Goal: Task Accomplishment & Management: Manage account settings

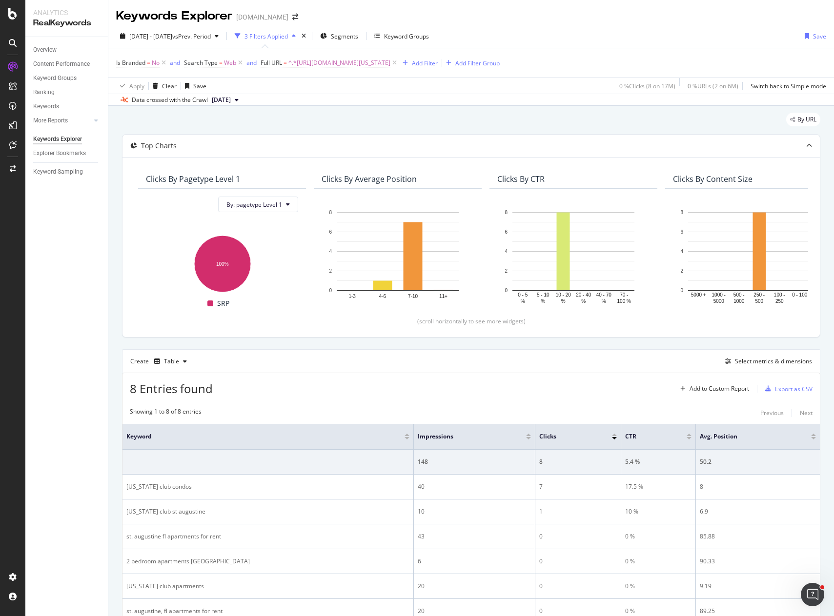
click at [197, 123] on div "By URL" at bounding box center [471, 123] width 698 height 21
click at [302, 342] on div "Top Charts Clicks By pagetype Level 1 By: pagetype Level 1 Hold CTRL while clic…" at bounding box center [471, 414] width 698 height 561
click at [59, 77] on div "Keyword Groups" at bounding box center [54, 78] width 43 height 10
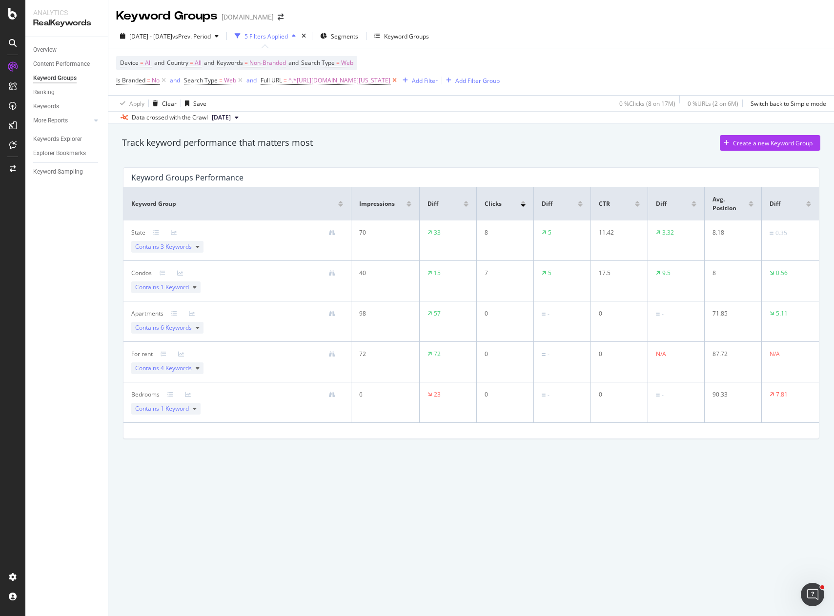
click at [399, 81] on icon at bounding box center [394, 81] width 8 height 10
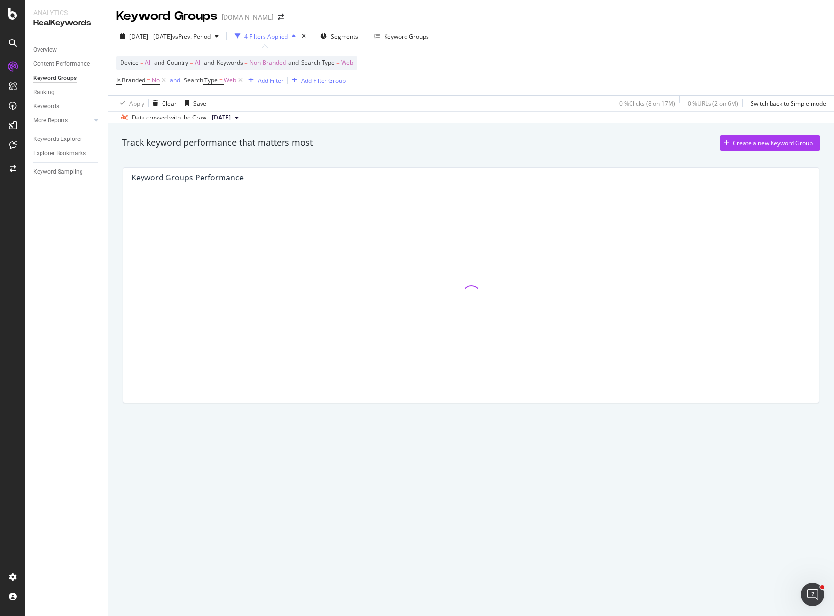
click at [326, 103] on div "Apply Clear Save 0 % Clicks ( 8 on 17M ) 0 % URLs ( 2 on 6M ) Switch back to Si…" at bounding box center [471, 103] width 726 height 16
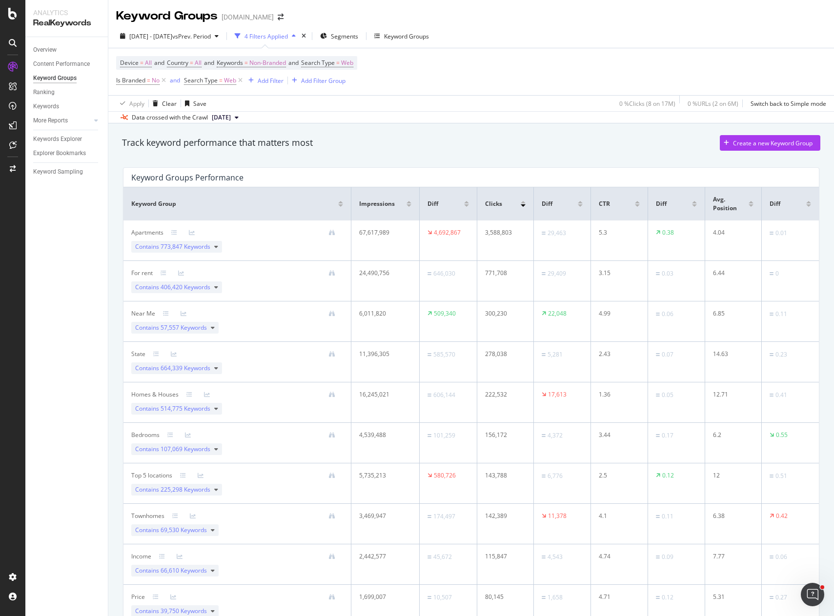
click at [72, 421] on div "Overview Content Performance Keyword Groups Ranking Keywords More Reports Count…" at bounding box center [66, 326] width 82 height 579
click at [280, 17] on icon "arrow-right-arrow-left" at bounding box center [281, 17] width 6 height 7
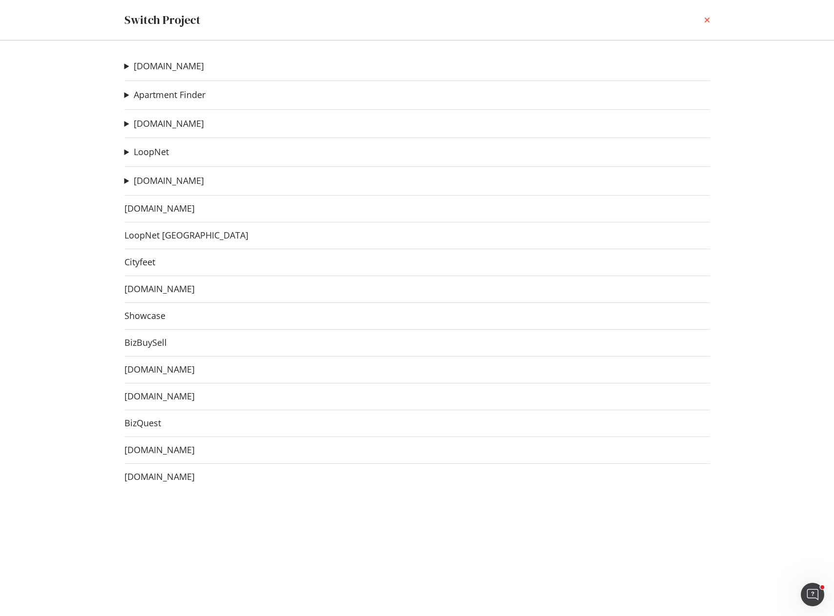
click at [704, 20] on icon "times" at bounding box center [707, 20] width 6 height 8
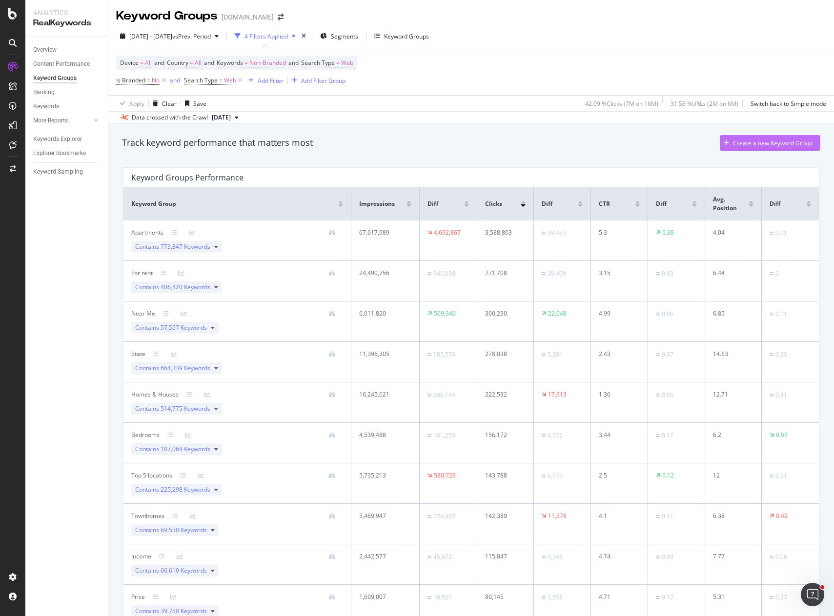
click at [741, 142] on div "Create a new Keyword Group" at bounding box center [773, 143] width 80 height 8
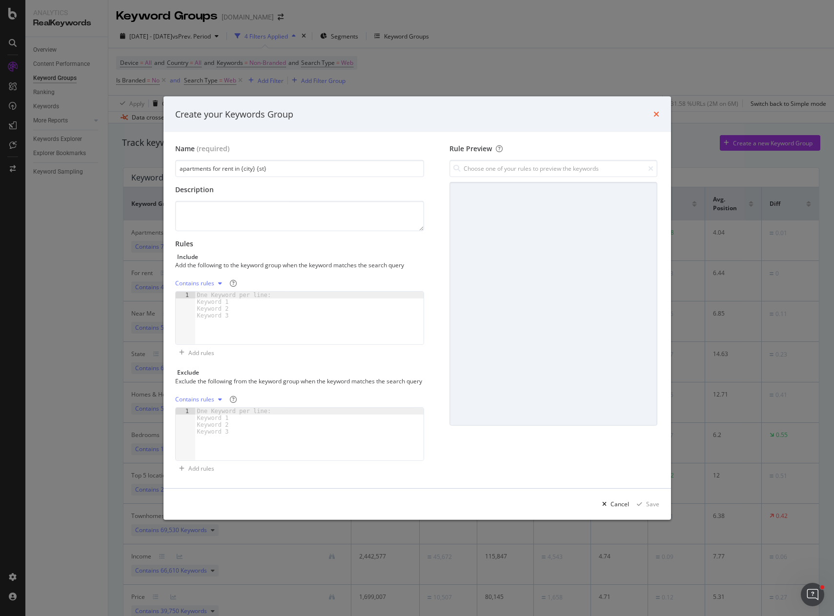
type input "apartments for rent in {city} {st}"
click at [654, 111] on icon "times" at bounding box center [656, 114] width 6 height 8
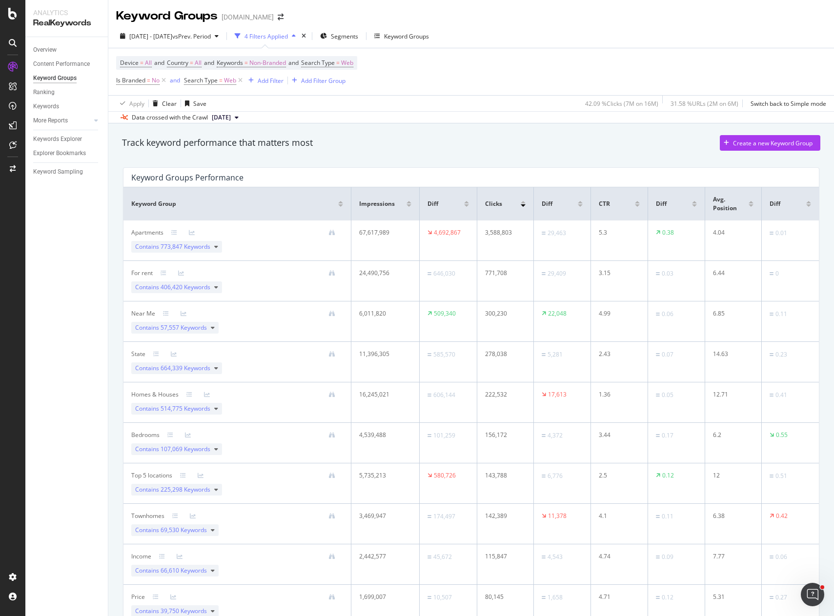
drag, startPoint x: 506, startPoint y: 81, endPoint x: 450, endPoint y: 24, distance: 79.4
click at [505, 78] on div "Device = All and Country = All and Keywords = Non-Branded and Search Type = Web…" at bounding box center [471, 71] width 710 height 47
click at [747, 138] on div "Create a new Keyword Group" at bounding box center [766, 143] width 93 height 15
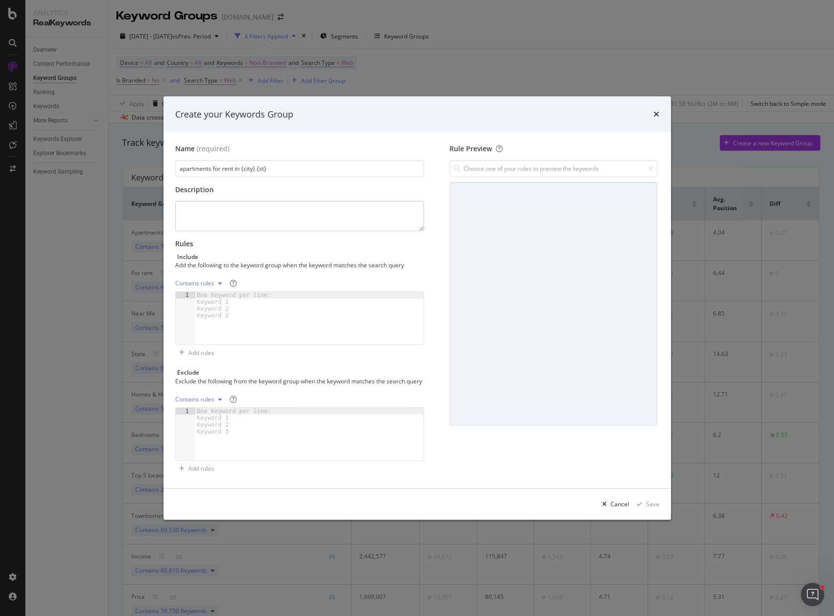
type input "apartments for rent in {city} {st}"
click at [201, 201] on textarea "modal" at bounding box center [299, 216] width 249 height 30
click at [297, 205] on textarea "standard syntax apartments search with geo" at bounding box center [299, 216] width 249 height 30
type textarea "standard syntax apartments search with city and state"
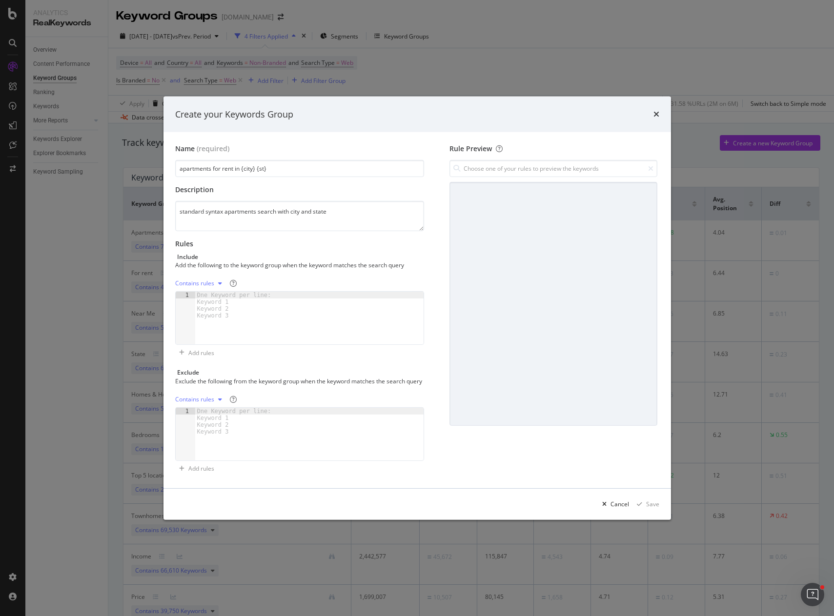
click at [248, 312] on div "One Keyword per line: Keyword 1 Keyword 2 Keyword 3" at bounding box center [236, 305] width 82 height 27
paste textarea "^apartments for rent in ([a-za-z\s]+)\s([a-z]{2})$"
type textarea "^apartments for rent in ([a-za-z\s]+)\s([a-z]{2})$"
click at [208, 283] on div "Contains rules" at bounding box center [194, 284] width 39 height 6
click at [212, 281] on div "Contains rules" at bounding box center [194, 284] width 39 height 6
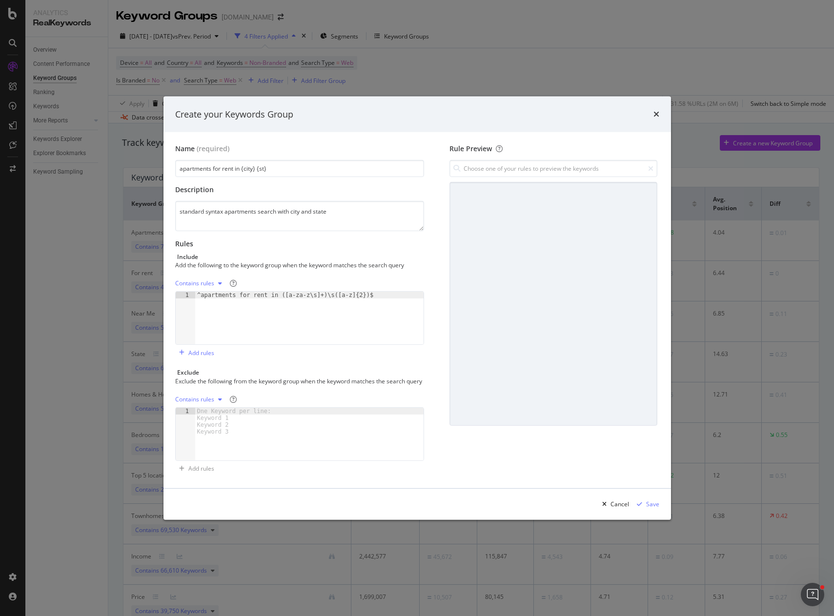
click at [208, 282] on div "Contains rules" at bounding box center [194, 284] width 39 height 6
click at [209, 327] on div "Regex rules" at bounding box center [203, 328] width 32 height 8
click at [489, 160] on input "modal" at bounding box center [552, 168] width 207 height 17
click at [518, 185] on div "^apartments for rent in ([a-za-z\s]+)\s([a-z]{2})$" at bounding box center [532, 190] width 154 height 10
type input "^apartments for rent in ([a-za-z\s]+)\s([a-z]{2})$"
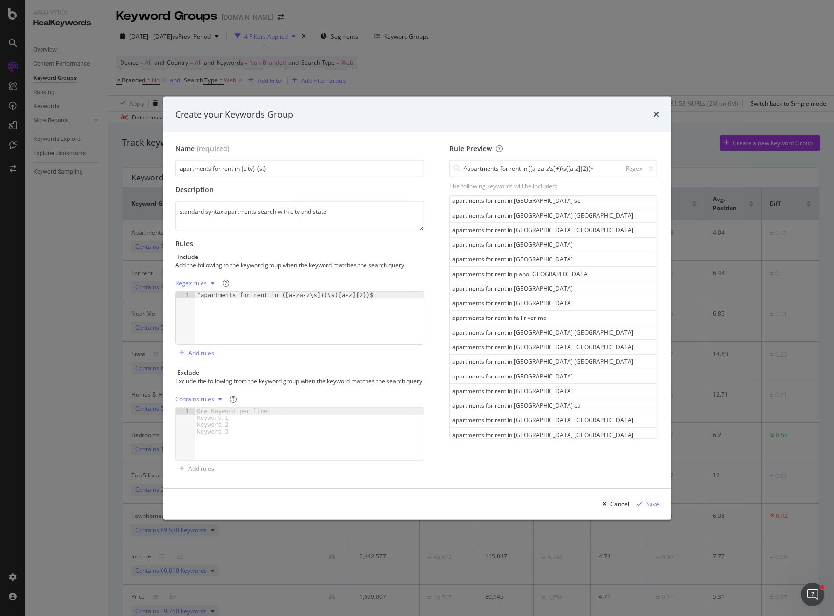
scroll to position [501, 0]
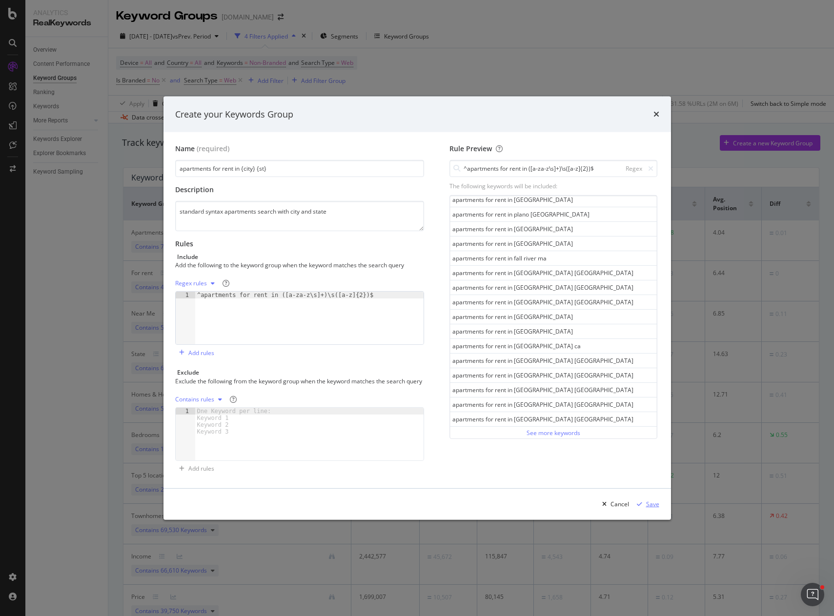
click at [650, 508] on div "Save" at bounding box center [652, 504] width 13 height 8
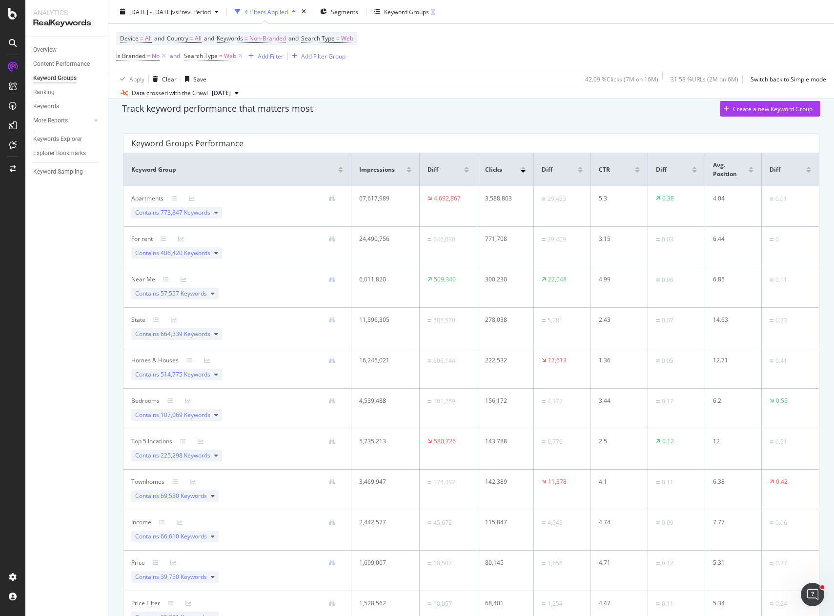
scroll to position [0, 0]
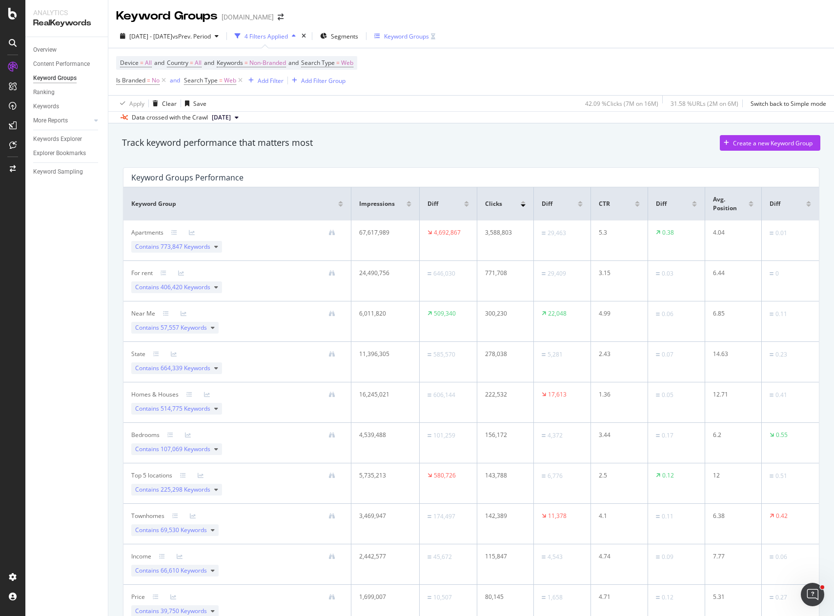
click at [429, 38] on div "Keyword Groups" at bounding box center [406, 36] width 45 height 8
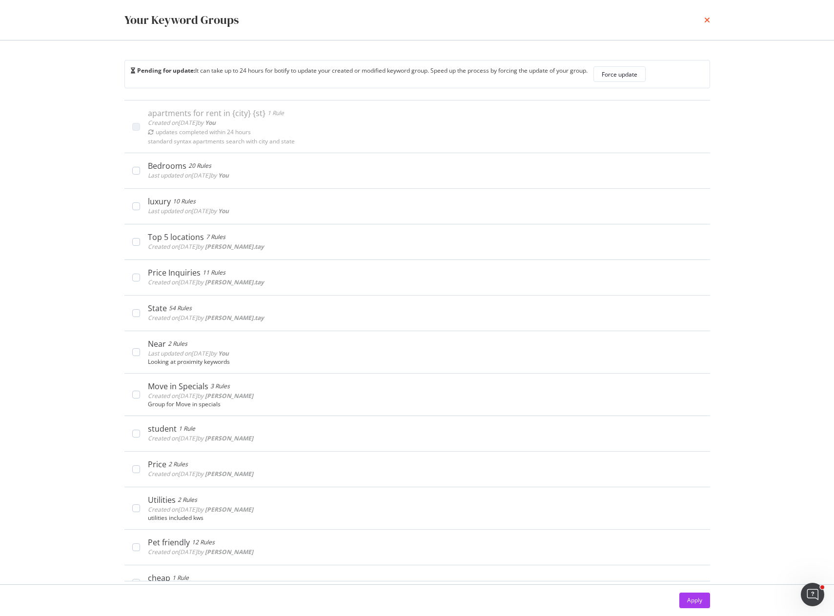
click at [706, 21] on icon "times" at bounding box center [707, 20] width 6 height 8
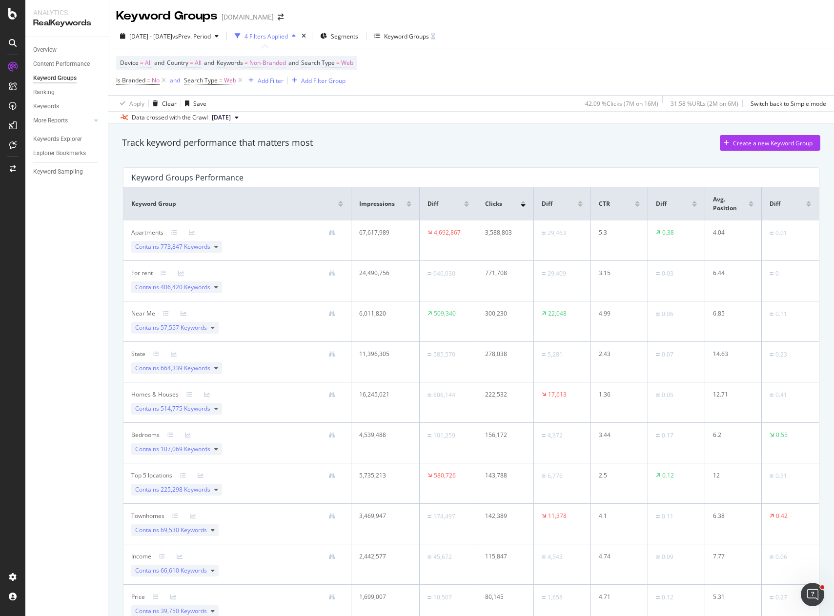
click at [521, 74] on div "Device = All and Country = All and Keywords = Non-Branded and Search Type = Web…" at bounding box center [471, 71] width 710 height 47
click at [85, 295] on div "Overview Content Performance Keyword Groups Ranking Keywords More Reports Count…" at bounding box center [66, 326] width 82 height 579
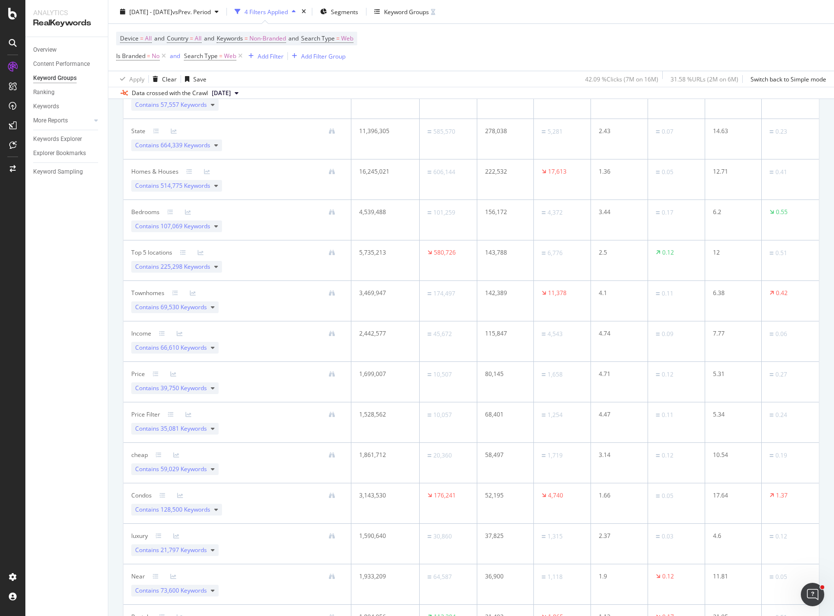
scroll to position [41, 0]
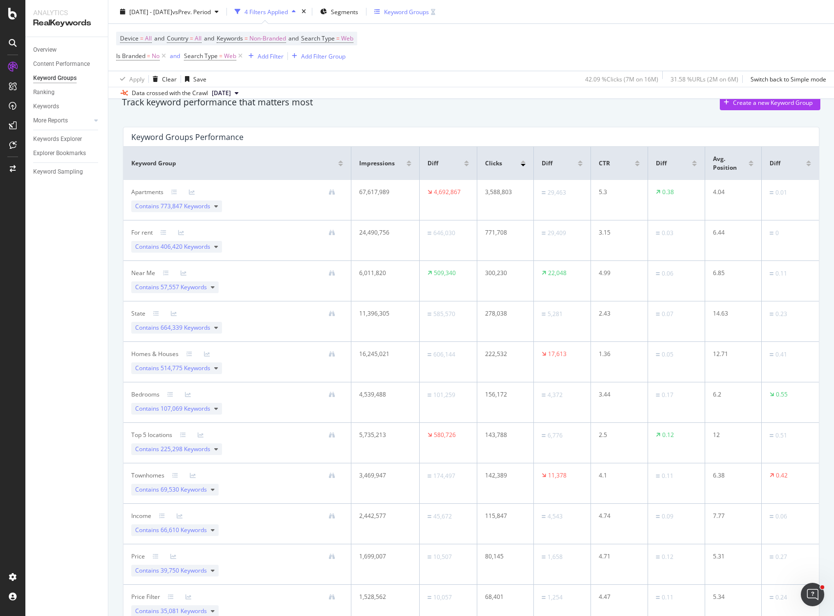
click at [429, 12] on div "Keyword Groups" at bounding box center [406, 11] width 45 height 8
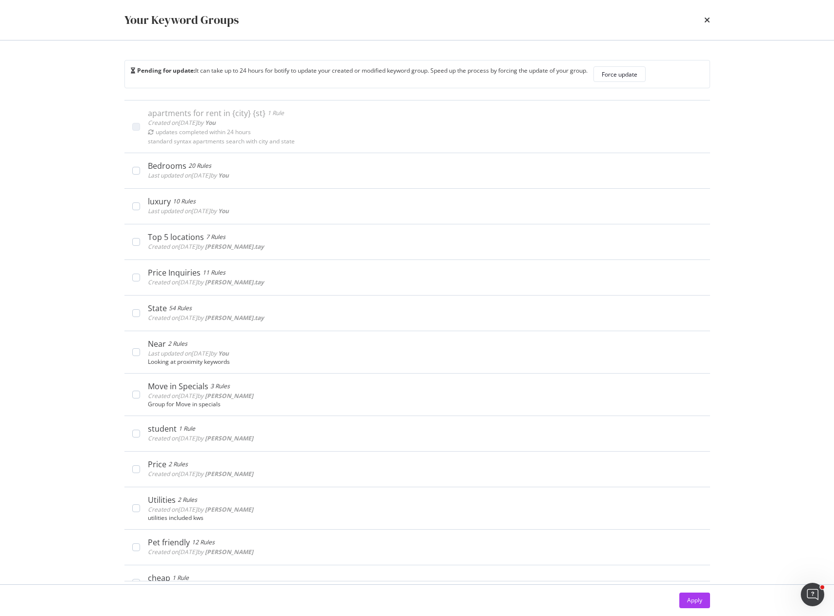
click at [54, 146] on div "Your Keyword Groups Pending for update: It can take up to 24 hours for botify t…" at bounding box center [417, 308] width 834 height 616
click at [710, 20] on icon "times" at bounding box center [707, 20] width 6 height 8
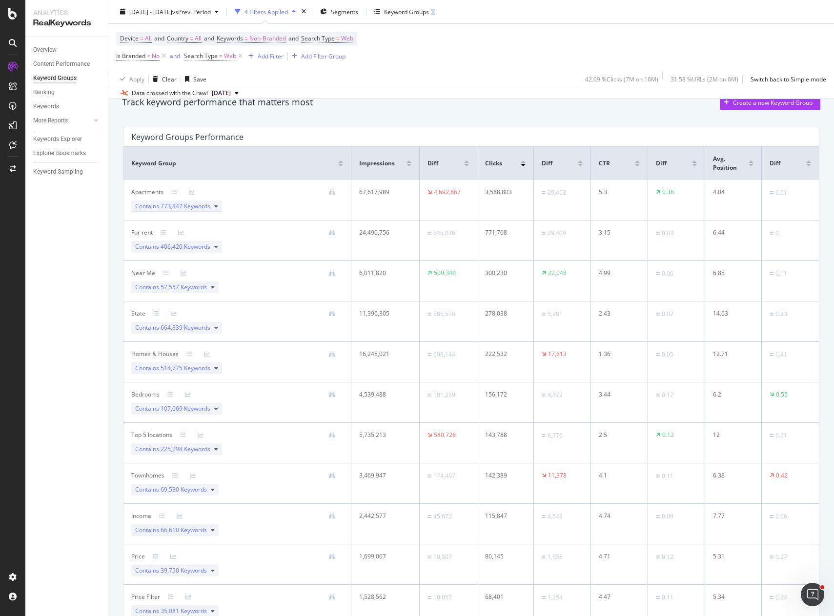
click at [169, 206] on span "773,847 Keywords" at bounding box center [186, 206] width 50 height 8
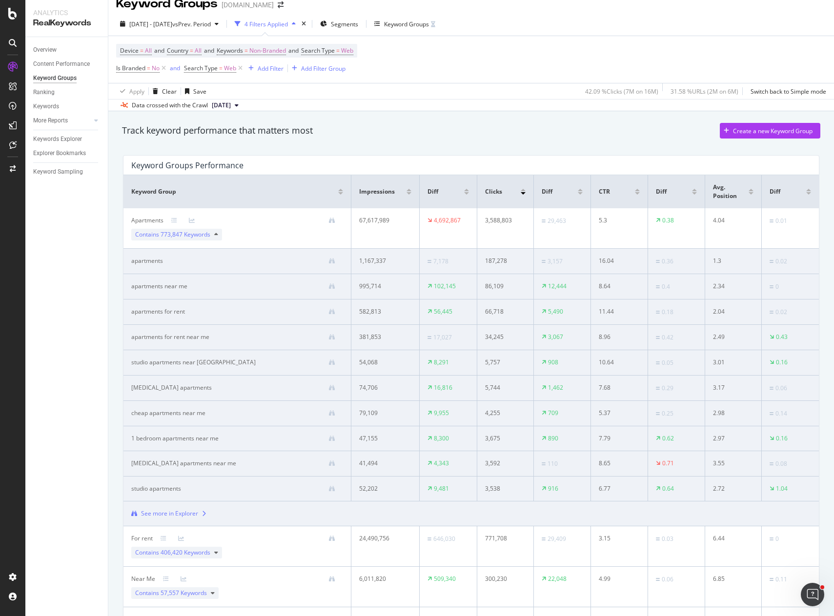
scroll to position [0, 0]
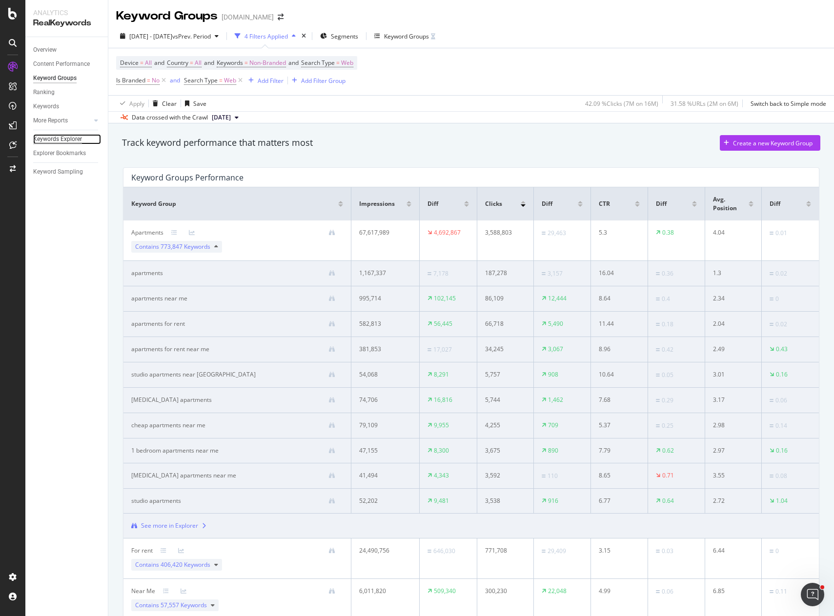
click at [55, 138] on div "Keywords Explorer" at bounding box center [57, 139] width 49 height 10
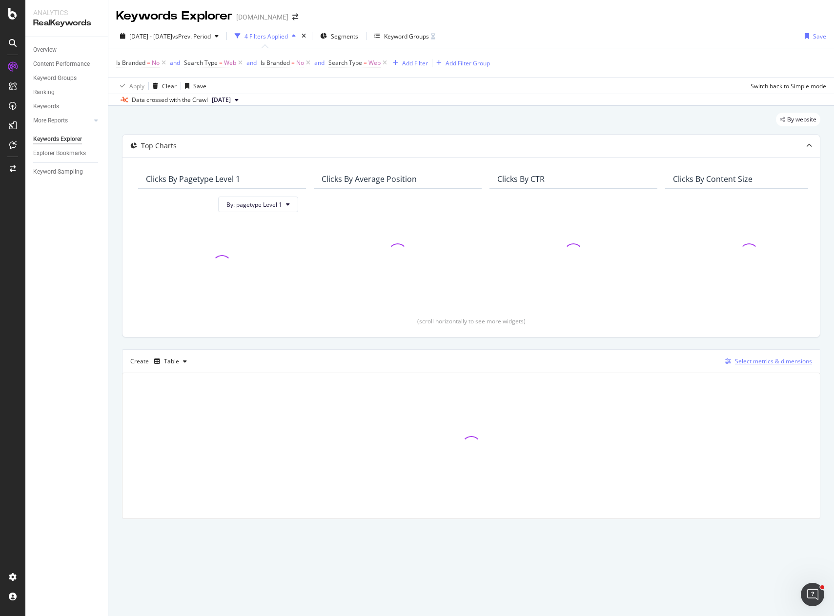
click at [762, 363] on div "Select metrics & dimensions" at bounding box center [773, 361] width 77 height 8
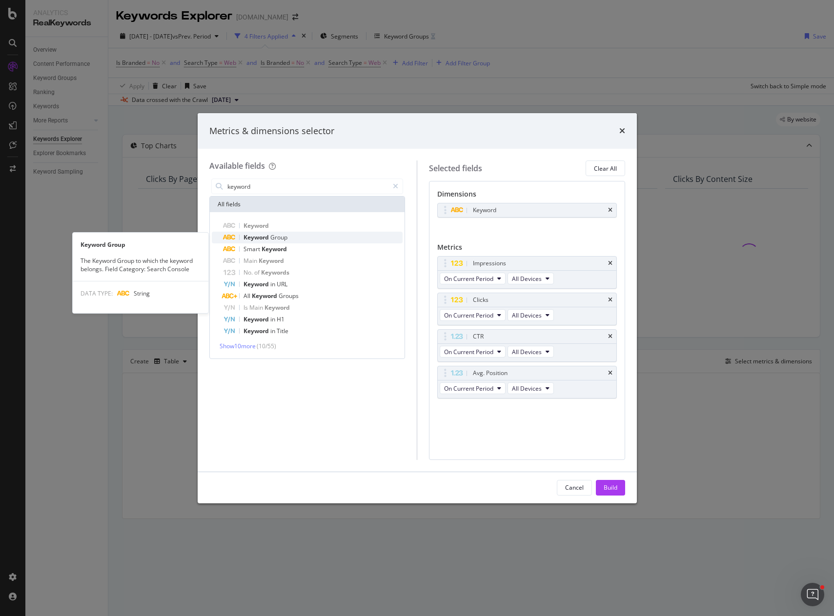
click at [286, 238] on span "Group" at bounding box center [278, 237] width 17 height 8
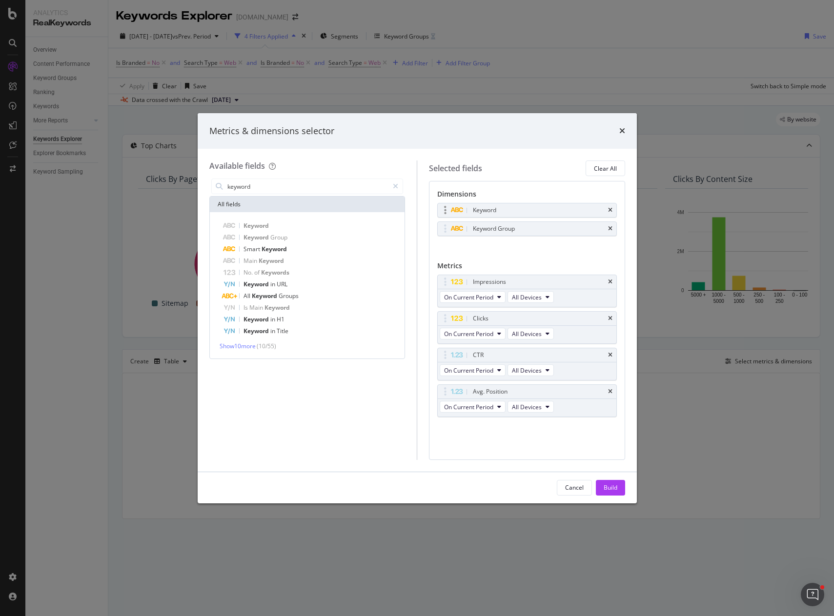
click at [607, 208] on div "Keyword" at bounding box center [527, 211] width 179 height 14
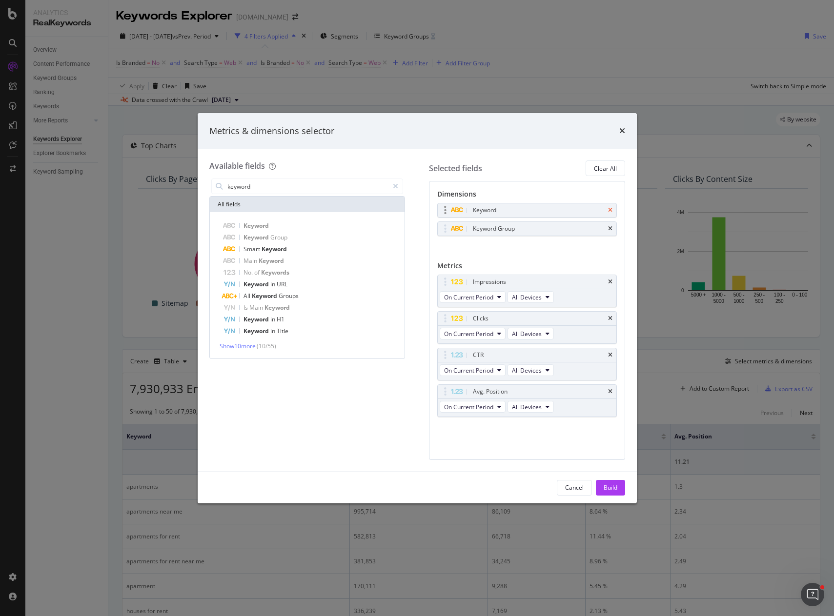
click at [611, 210] on icon "times" at bounding box center [610, 210] width 4 height 6
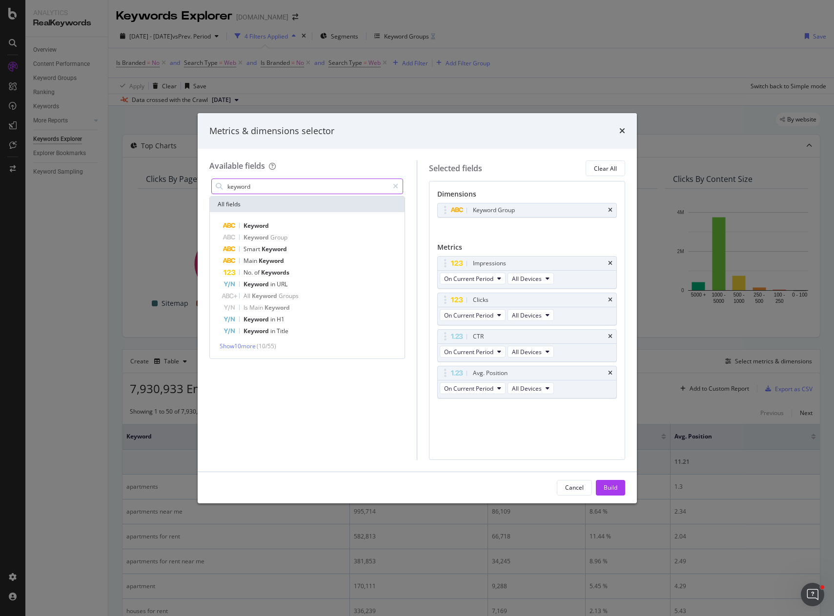
click at [297, 180] on div "keyword" at bounding box center [307, 187] width 196 height 20
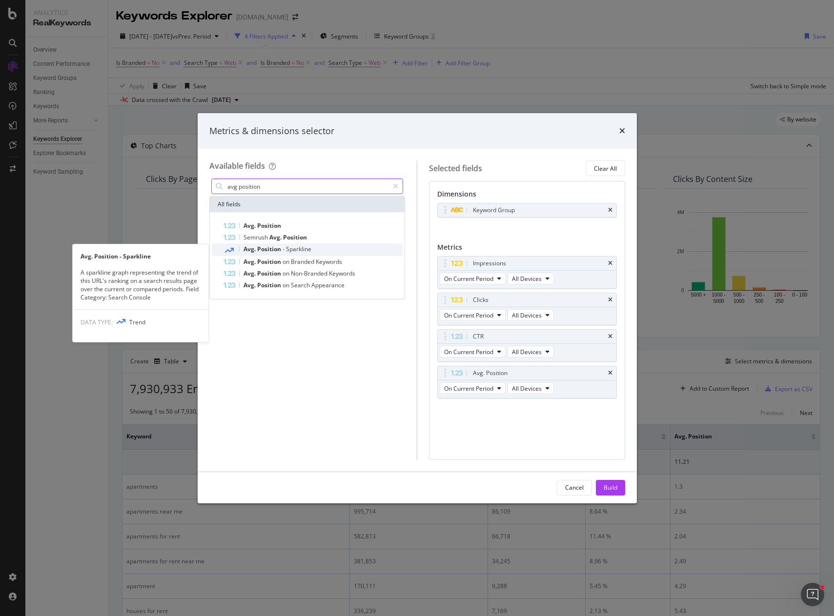
type input "avg position"
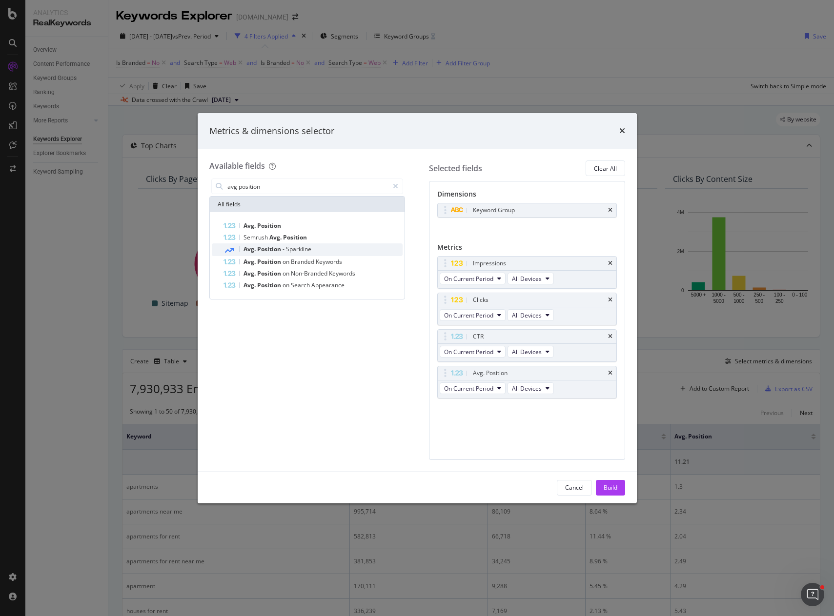
click at [279, 251] on span "Position" at bounding box center [269, 249] width 25 height 8
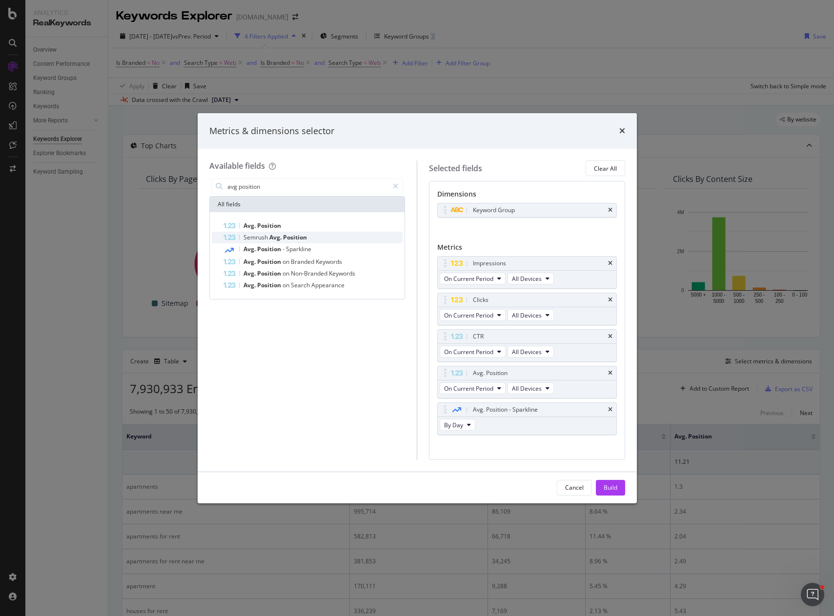
click at [266, 238] on span "Semrush" at bounding box center [257, 237] width 26 height 8
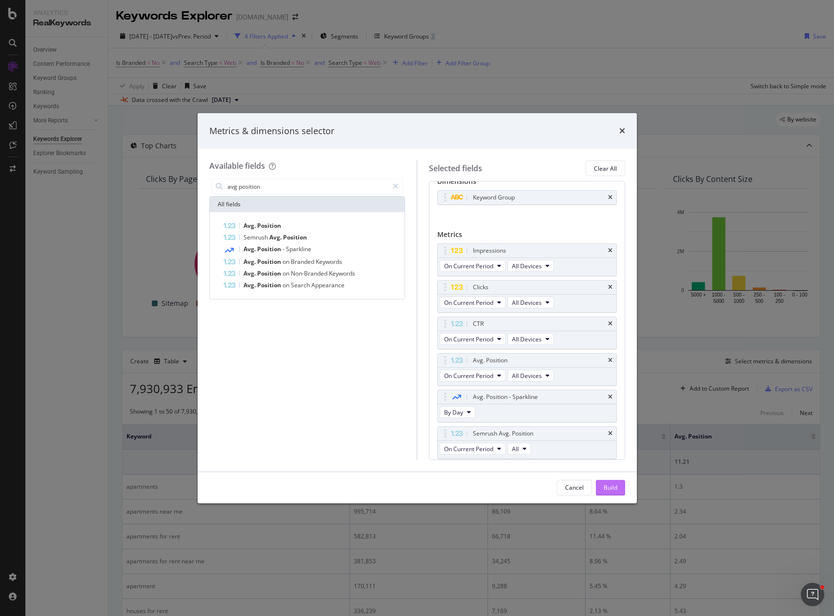
click at [615, 486] on div "Build" at bounding box center [611, 488] width 14 height 8
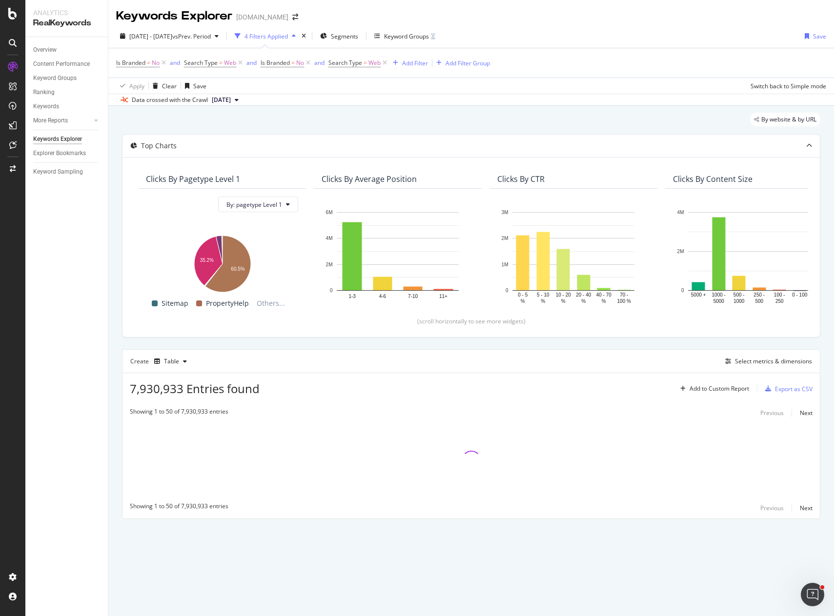
click at [682, 341] on div "Top Charts Clicks By pagetype Level 1 By: pagetype Level 1 Hold CTRL while clic…" at bounding box center [471, 326] width 698 height 385
click at [693, 341] on div "Top Charts Clicks By pagetype Level 1 By: pagetype Level 1 Hold CTRL while clic…" at bounding box center [471, 326] width 698 height 385
click at [720, 342] on div "Top Charts Clicks By pagetype Level 1 By: pagetype Level 1 Hold CTRL while clic…" at bounding box center [471, 326] width 698 height 385
click at [115, 333] on div "By website & by URL Top Charts Clicks By pagetype Level 1 By: pagetype Level 1 …" at bounding box center [471, 330] width 726 height 448
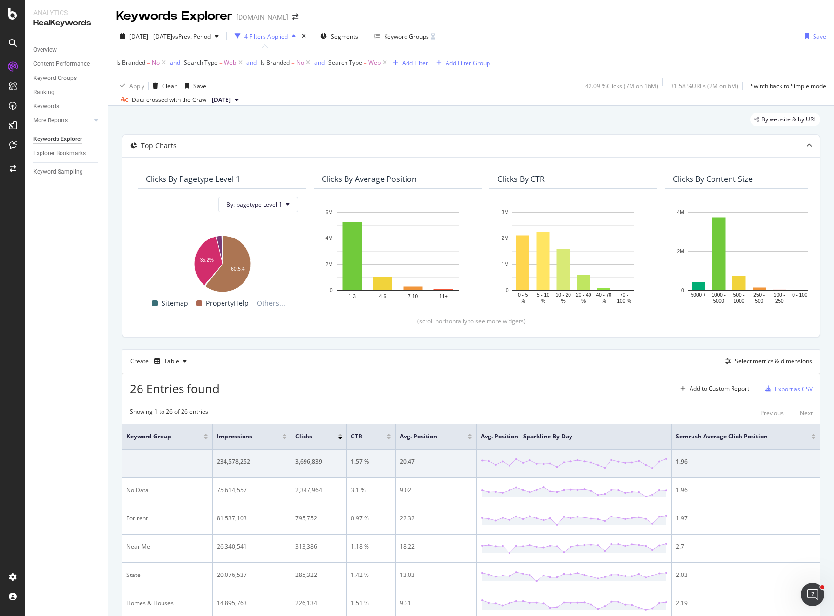
click at [598, 26] on div "[DATE] - [DATE] vs Prev. Period 4 Filters Applied Segments Keyword Groups Save …" at bounding box center [471, 65] width 726 height 82
click at [409, 63] on div "Add Filter" at bounding box center [415, 63] width 26 height 8
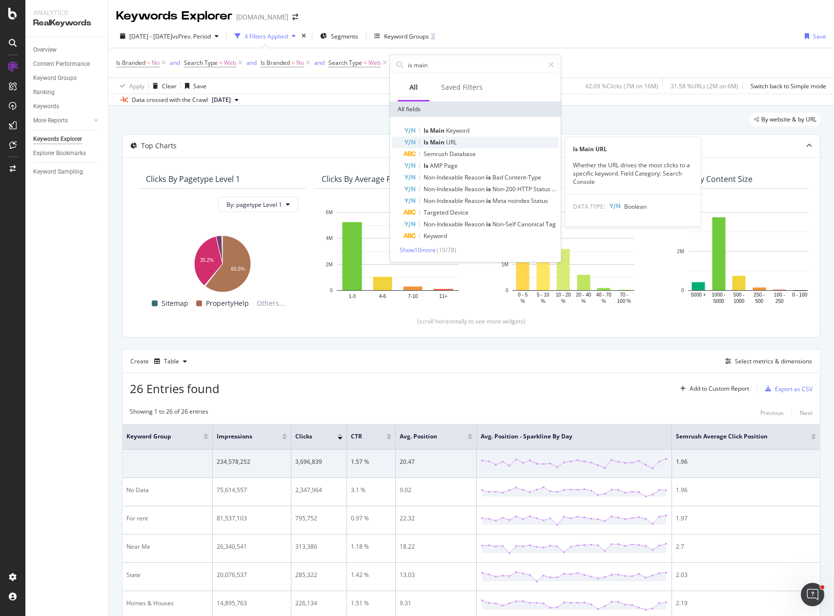
type input "is main"
click at [467, 143] on div "Is Main URL" at bounding box center [481, 143] width 155 height 12
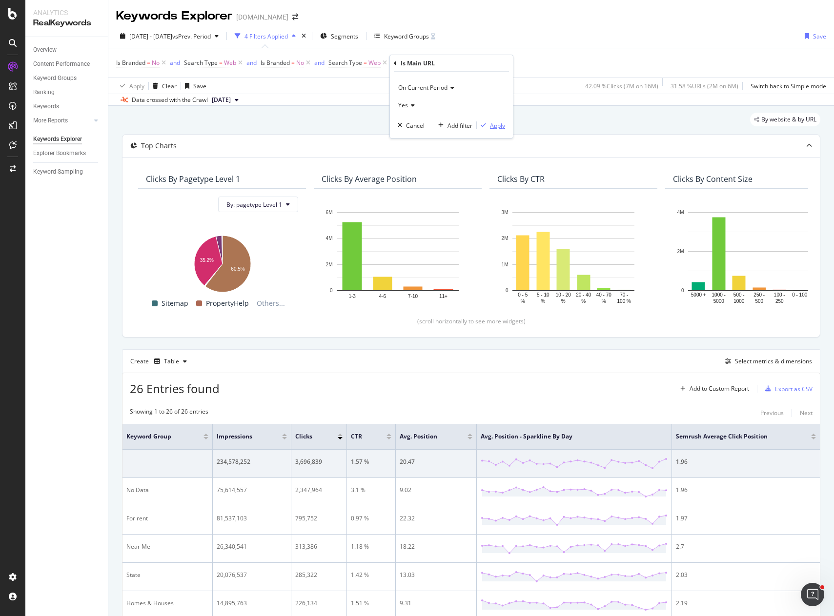
click at [495, 124] on div "Apply" at bounding box center [497, 126] width 15 height 8
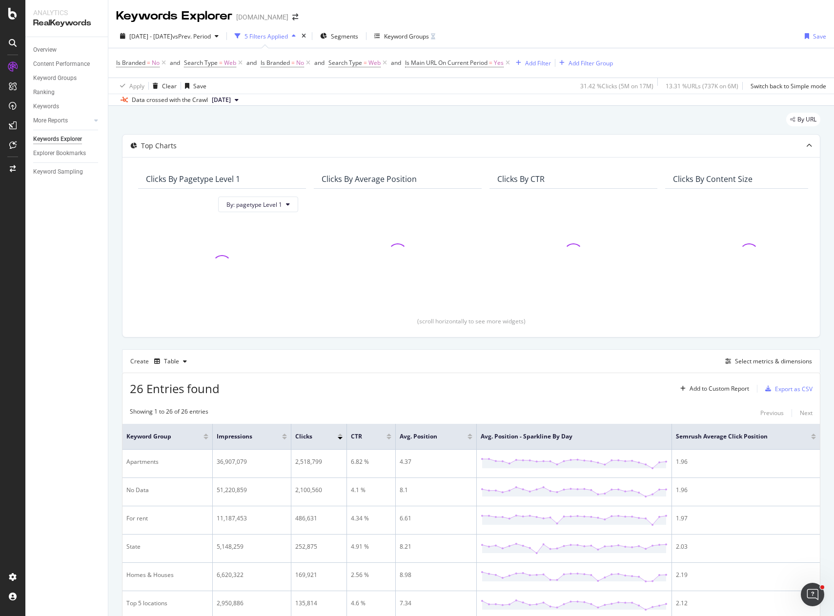
click at [522, 377] on div "26 Entries found Add to Custom Report Export as CSV" at bounding box center [470, 385] width 697 height 24
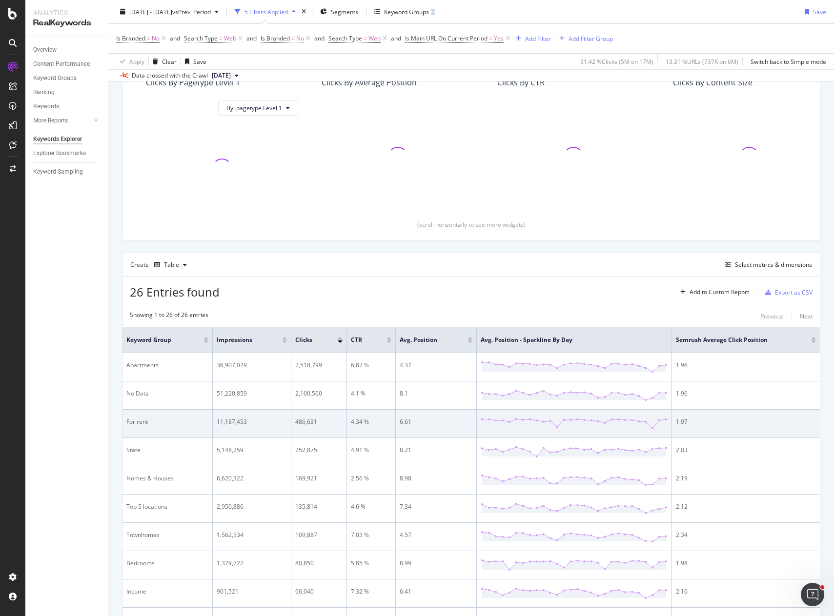
scroll to position [98, 0]
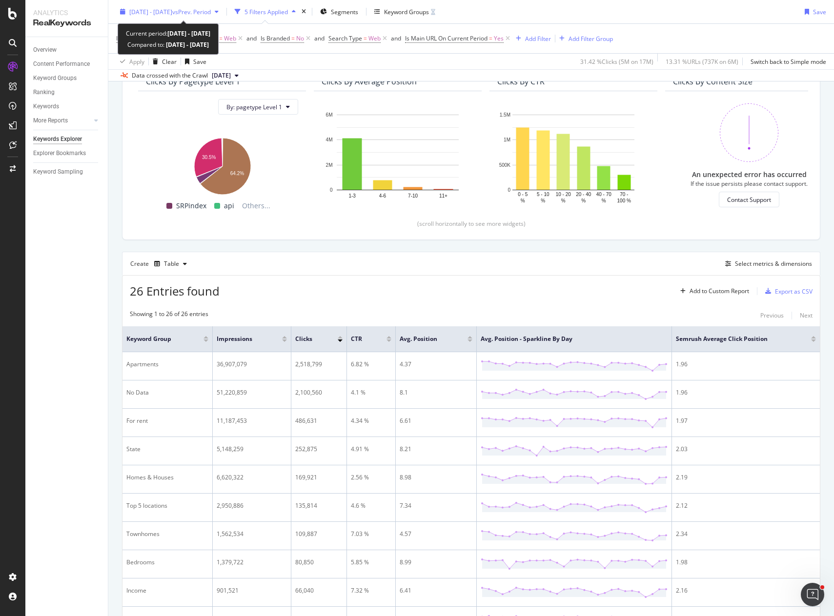
click at [211, 11] on span "vs Prev. Period" at bounding box center [191, 11] width 39 height 8
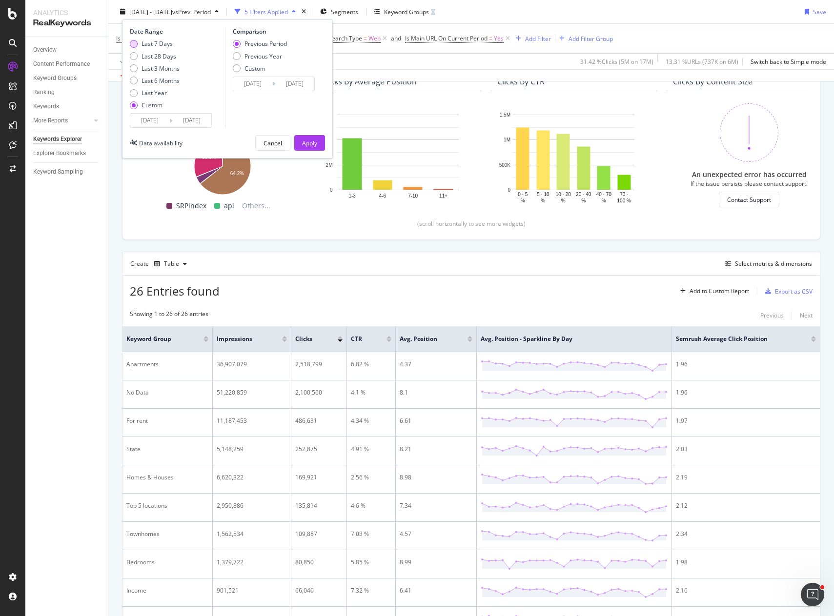
click at [149, 43] on div "Last 7 Days" at bounding box center [157, 44] width 31 height 8
type input "[DATE]"
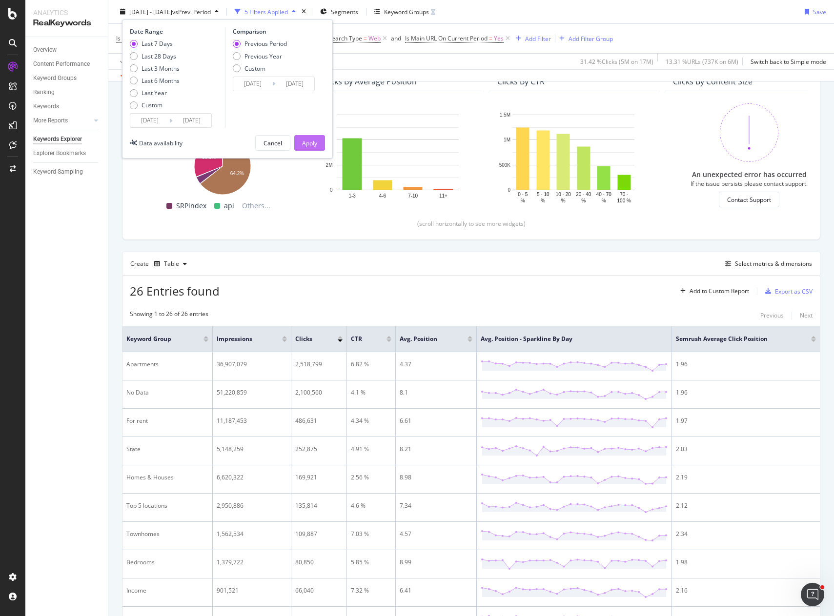
click at [311, 142] on div "Apply" at bounding box center [309, 143] width 15 height 8
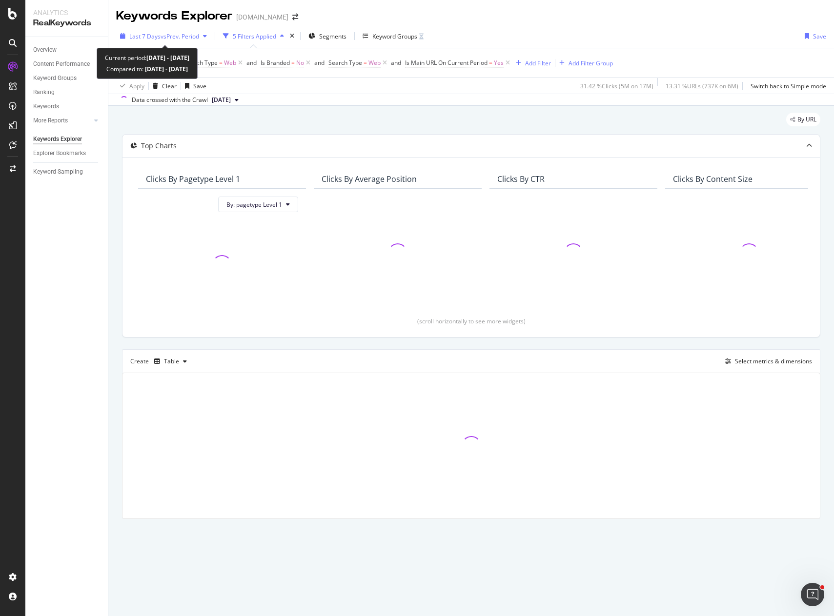
click at [170, 38] on span "vs Prev. Period" at bounding box center [180, 36] width 39 height 8
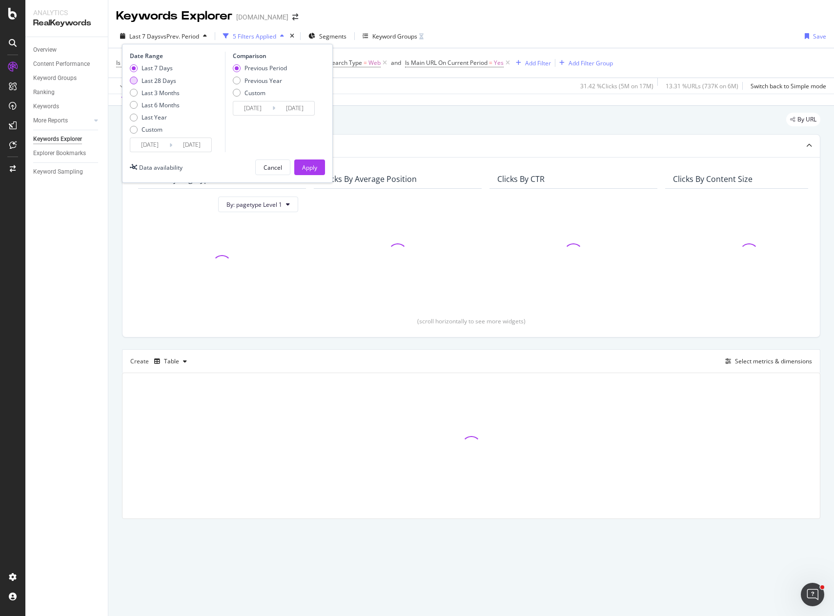
drag, startPoint x: 154, startPoint y: 81, endPoint x: 159, endPoint y: 82, distance: 5.4
click at [153, 81] on div "Last 28 Days" at bounding box center [159, 81] width 35 height 8
type input "[DATE]"
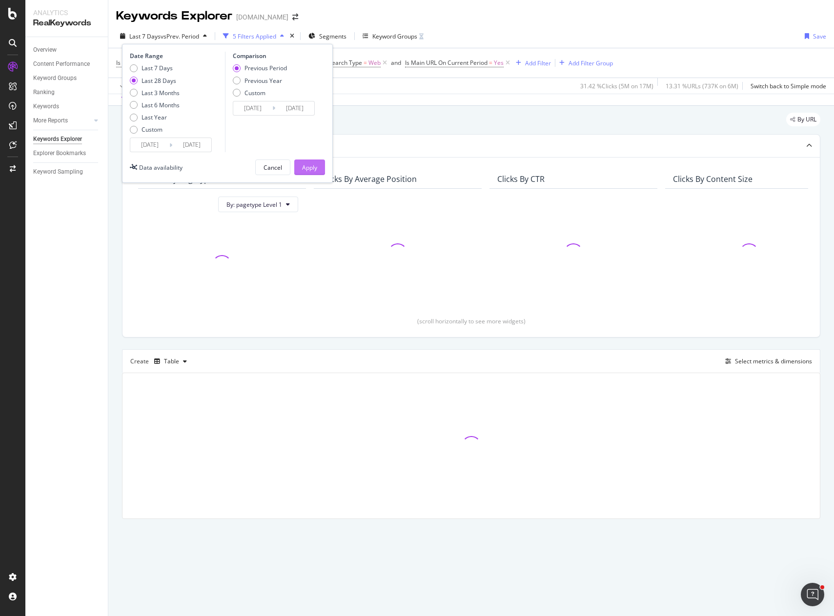
click at [312, 169] on div "Apply" at bounding box center [309, 167] width 15 height 8
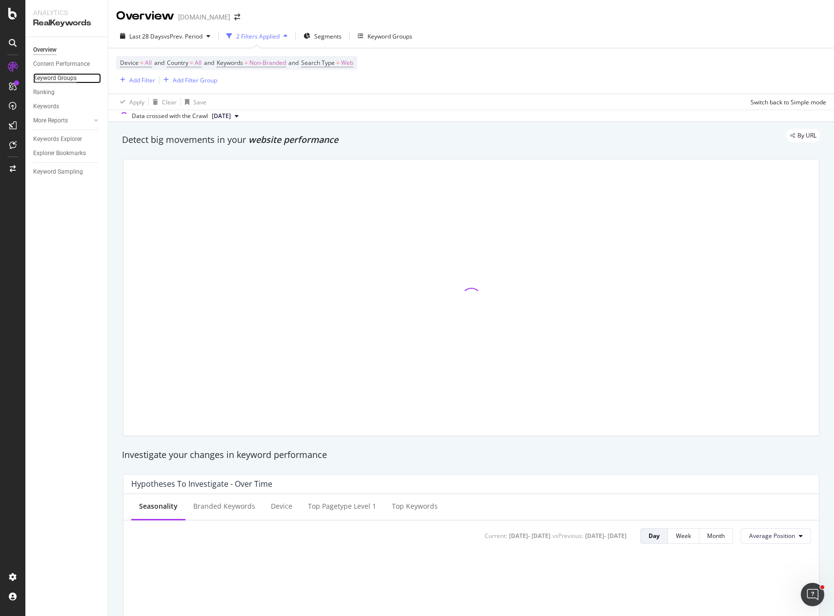
click at [58, 79] on div "Keyword Groups" at bounding box center [54, 78] width 43 height 10
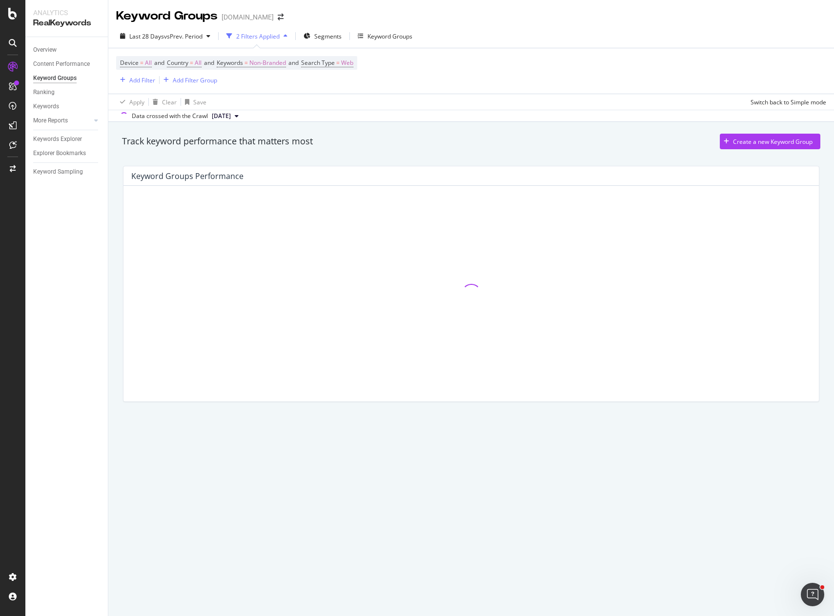
click at [114, 427] on div "Track keyword performance that matters most Create a new Keyword Group Keyword …" at bounding box center [471, 283] width 726 height 322
click at [121, 419] on div "Track keyword performance that matters most Create a new Keyword Group Keyword …" at bounding box center [471, 283] width 726 height 322
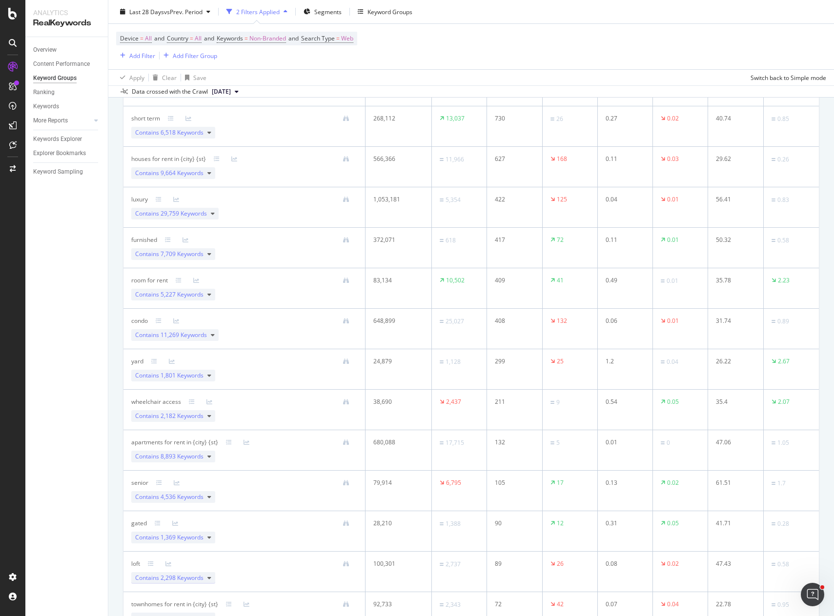
scroll to position [927, 0]
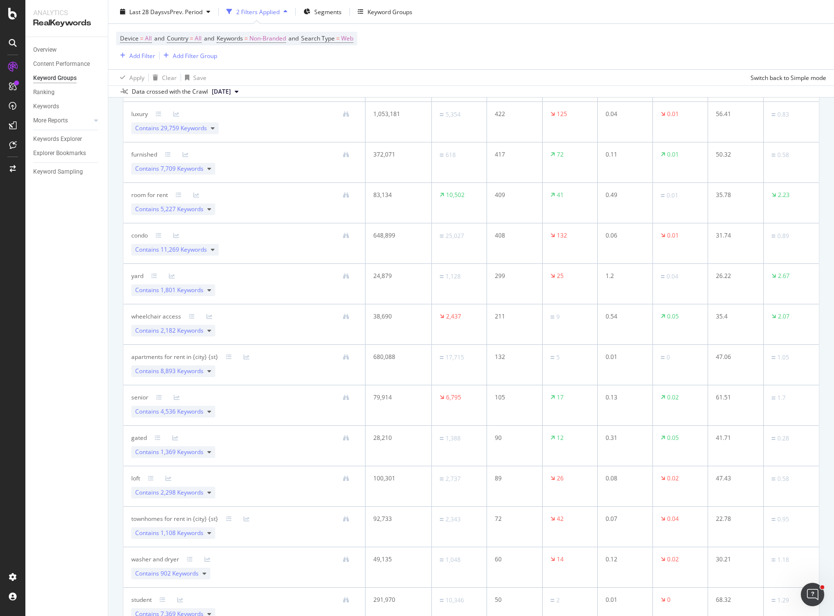
click at [183, 358] on div "apartments for rent in {city} {st}" at bounding box center [174, 357] width 87 height 9
click at [390, 14] on div "Keyword Groups" at bounding box center [389, 11] width 45 height 8
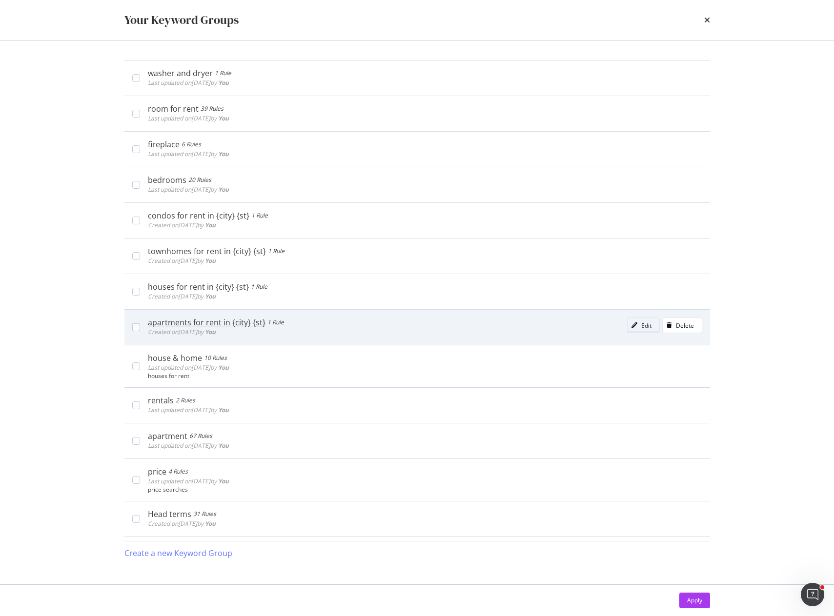
click at [628, 321] on div "Edit" at bounding box center [640, 326] width 24 height 14
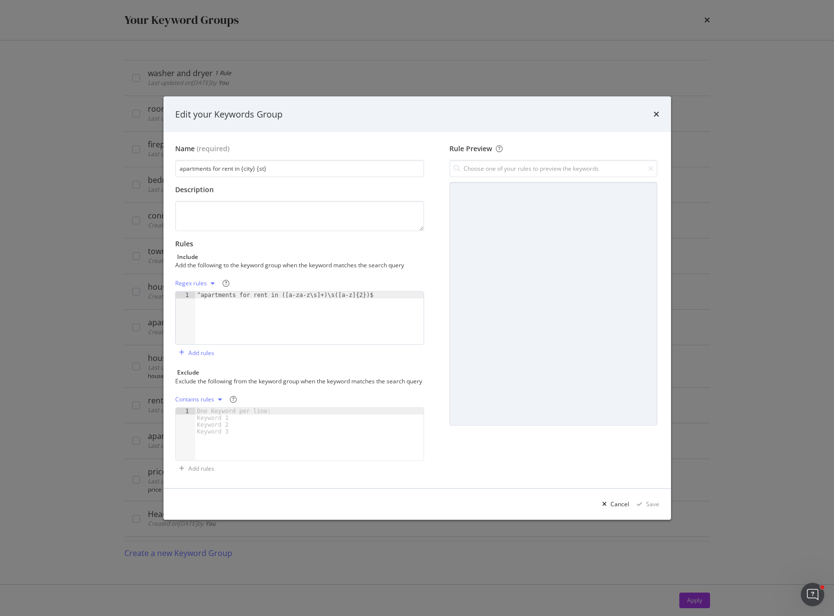
drag, startPoint x: 257, startPoint y: 157, endPoint x: 151, endPoint y: 152, distance: 106.0
click at [151, 152] on div "Edit your Keywords Group Name (required) apartments for rent in {city} {st} Des…" at bounding box center [417, 308] width 834 height 616
type textarea "^apartments for rent in ([a-za-z\s]+)\s([a-z]{2})$"
click at [360, 313] on div "^apartments for rent in ([a-za-z\s]+)\s([a-z]{2})$" at bounding box center [309, 325] width 229 height 66
drag, startPoint x: 381, startPoint y: 291, endPoint x: 157, endPoint y: 288, distance: 223.5
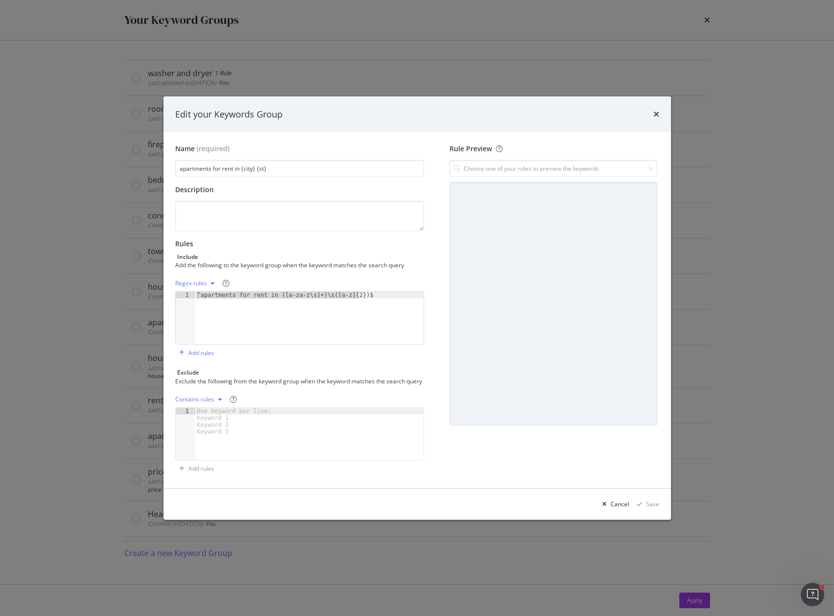
click at [157, 288] on div "Edit your Keywords Group Name (required) apartments for rent in {city} {st} Des…" at bounding box center [417, 308] width 834 height 616
drag, startPoint x: 612, startPoint y: 510, endPoint x: 642, endPoint y: 514, distance: 29.5
click at [639, 512] on div "Cancel Save" at bounding box center [628, 505] width 61 height 16
click at [609, 508] on div "modal" at bounding box center [604, 505] width 12 height 6
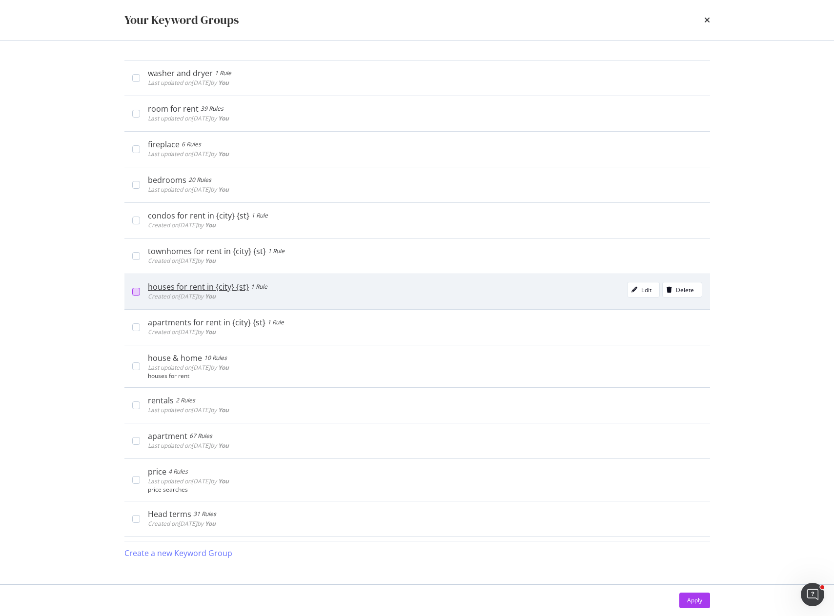
click at [139, 292] on div "modal" at bounding box center [136, 292] width 8 height 8
click at [318, 295] on div "houses for rent in {city} {st} 1 Rule Created on 2024 Oct 11th by You Edit Dele…" at bounding box center [425, 292] width 554 height 20
click at [203, 287] on div "houses for rent in {city} {st}" at bounding box center [198, 287] width 101 height 10
click at [203, 287] on div "houses for rent in {city} {st}" at bounding box center [201, 287] width 106 height 10
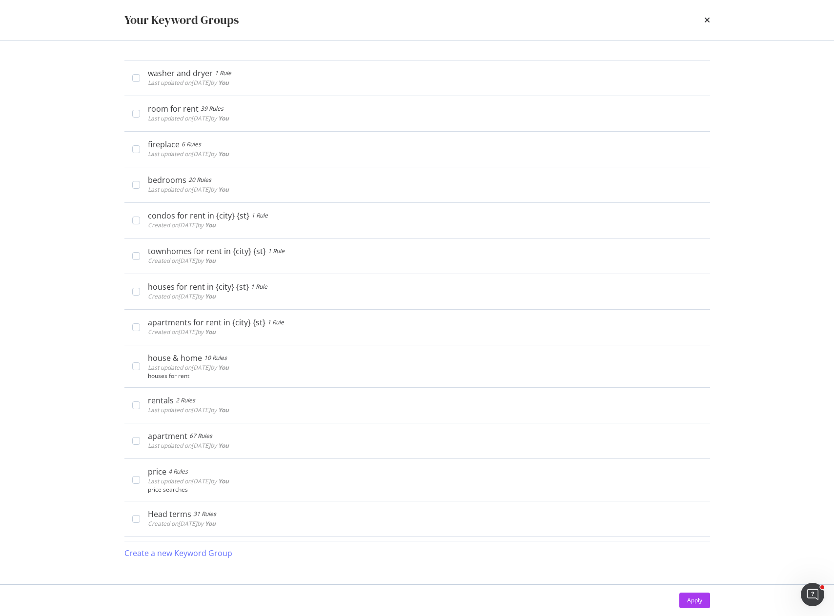
click at [710, 20] on div "Your Keyword Groups" at bounding box center [417, 20] width 625 height 40
click at [705, 22] on icon "times" at bounding box center [707, 20] width 6 height 8
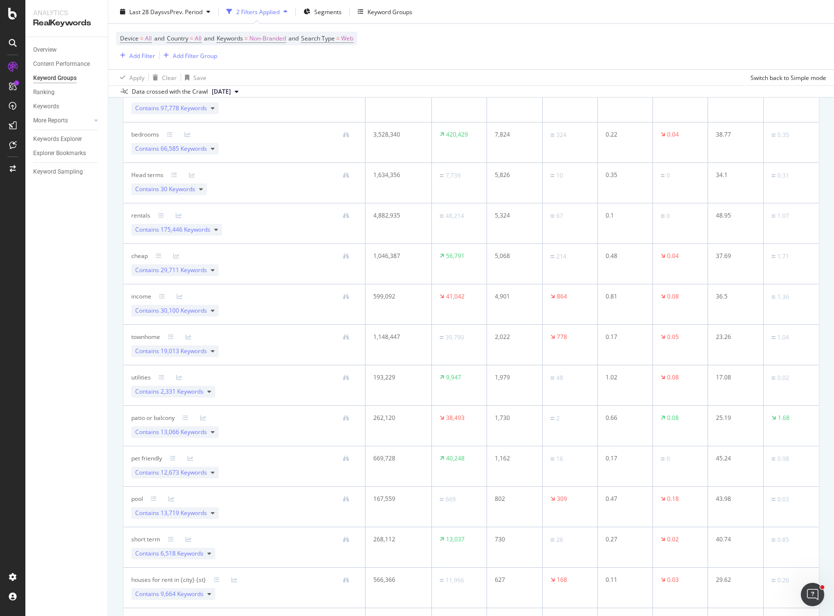
scroll to position [586, 0]
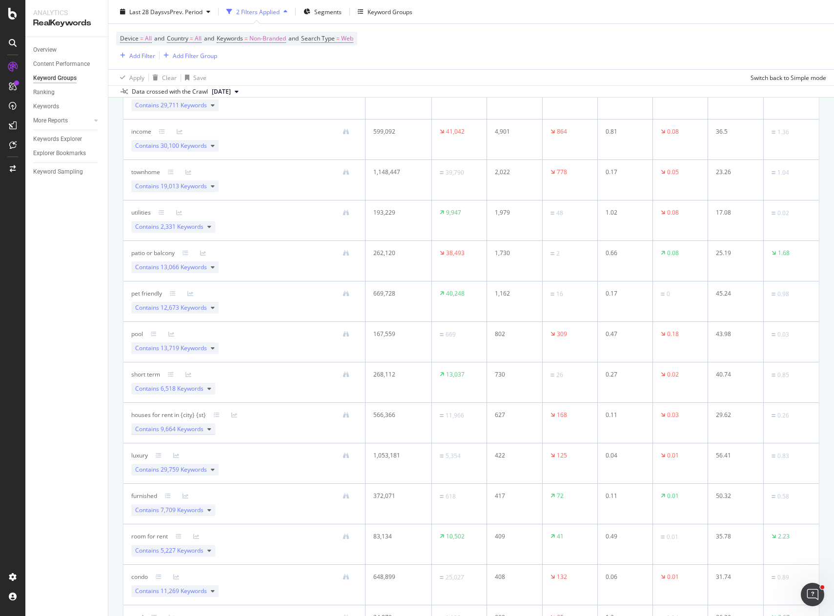
click at [184, 430] on span "9,664 Keywords" at bounding box center [182, 429] width 43 height 8
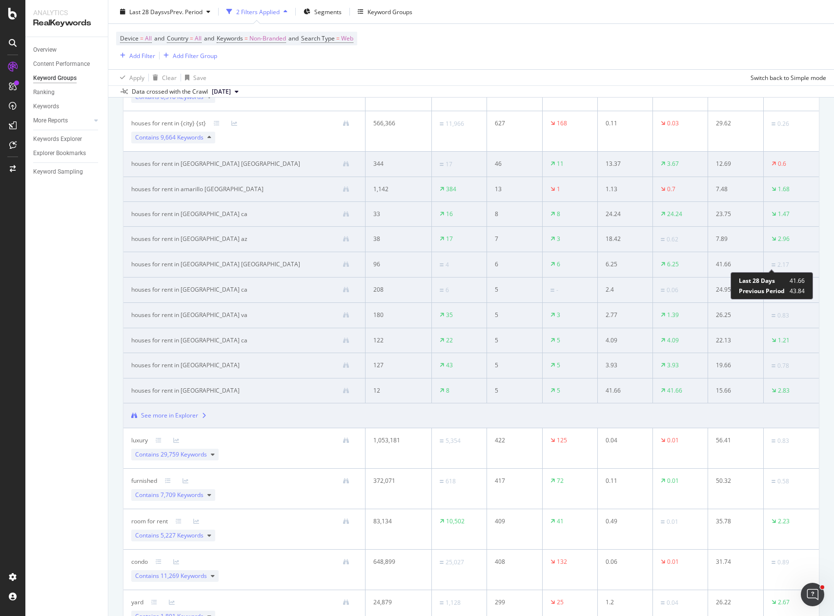
scroll to position [878, 0]
drag, startPoint x: 223, startPoint y: 212, endPoint x: 126, endPoint y: 212, distance: 96.6
click at [126, 212] on td "houses for rent in alpine ca" at bounding box center [244, 213] width 242 height 25
copy div "houses for rent in alpine ca"
click at [74, 305] on div "Overview Content Performance Keyword Groups Ranking Keywords More Reports Count…" at bounding box center [66, 326] width 82 height 579
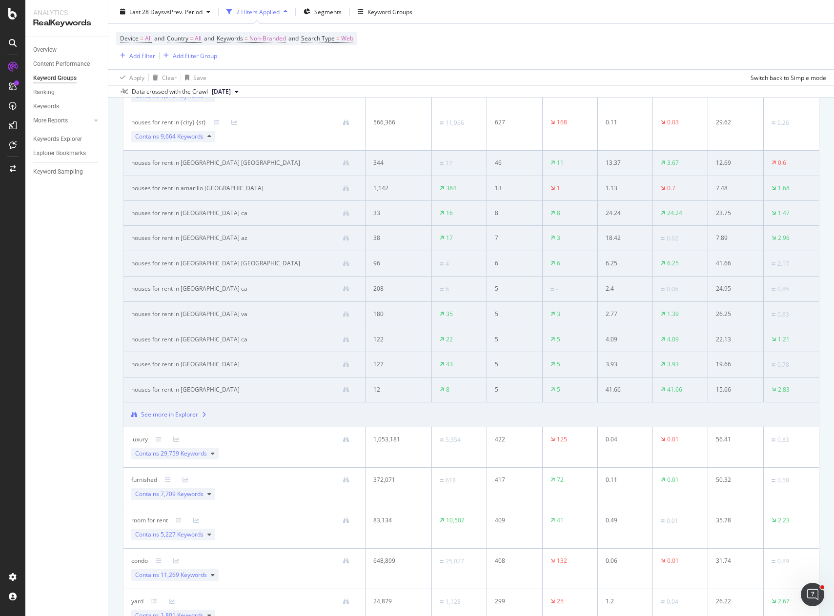
click at [567, 38] on div "Device = All and Country = All and Keywords = Non-Branded and Search Type = Web…" at bounding box center [471, 46] width 710 height 45
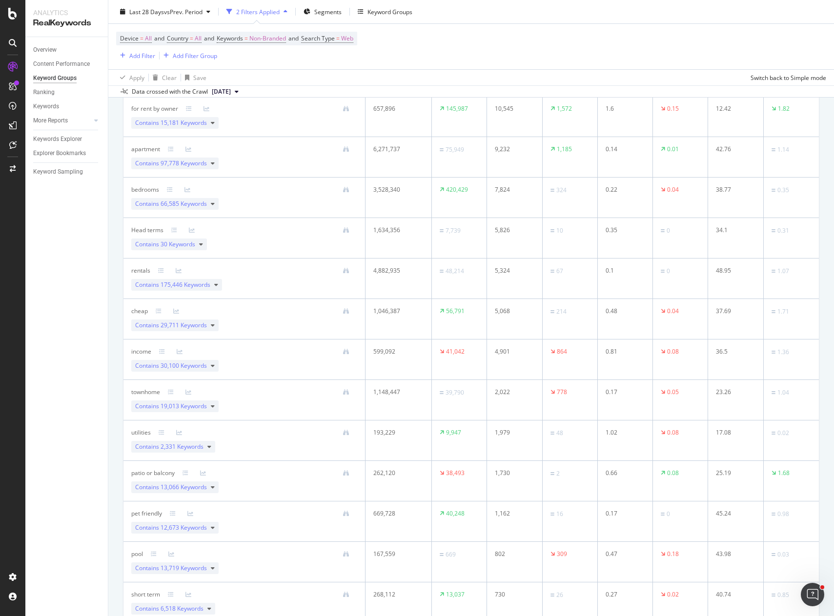
scroll to position [0, 0]
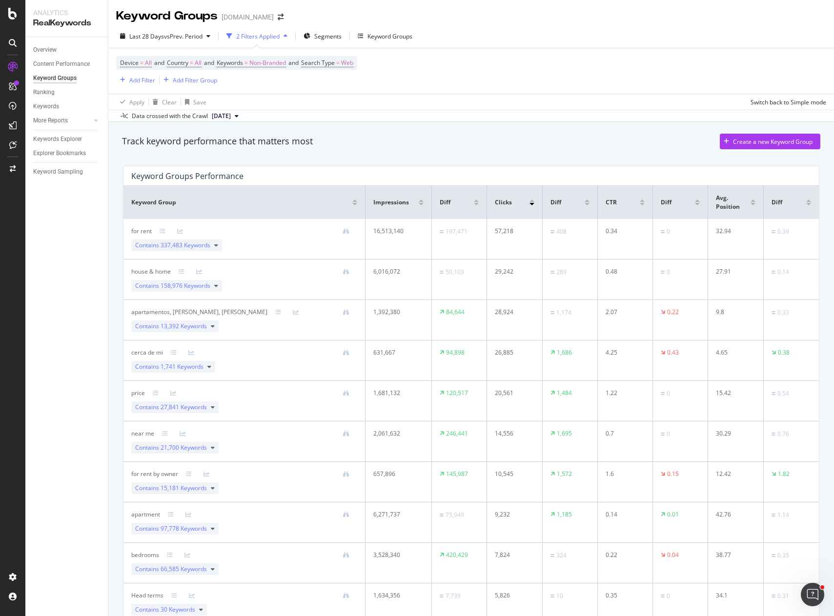
click at [502, 67] on div "Device = All and Country = All and Keywords = Non-Branded and Search Type = Web…" at bounding box center [471, 70] width 710 height 45
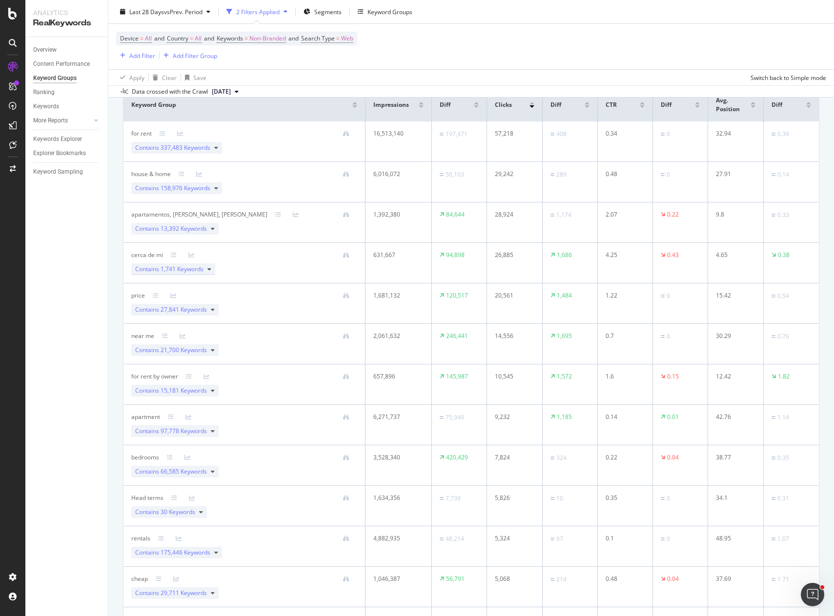
click at [197, 267] on span "1,741 Keywords" at bounding box center [182, 269] width 43 height 8
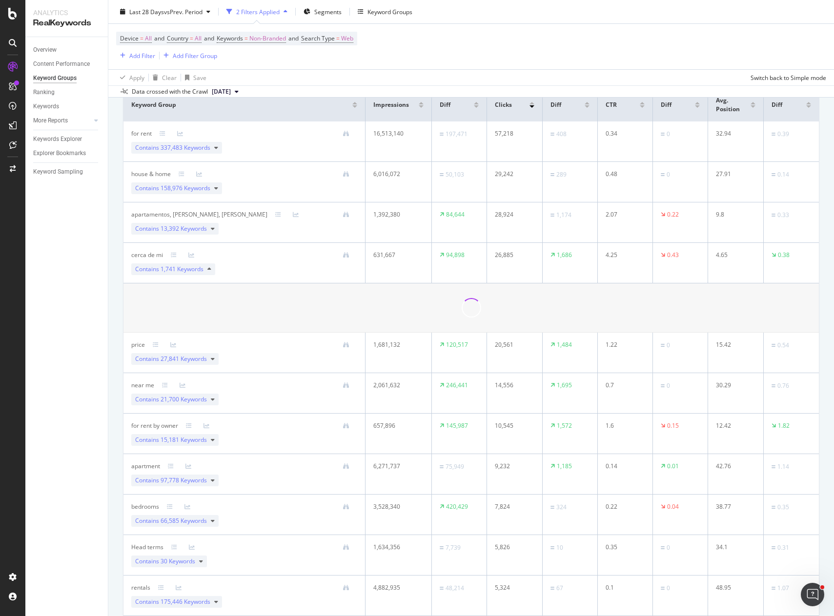
scroll to position [0, 0]
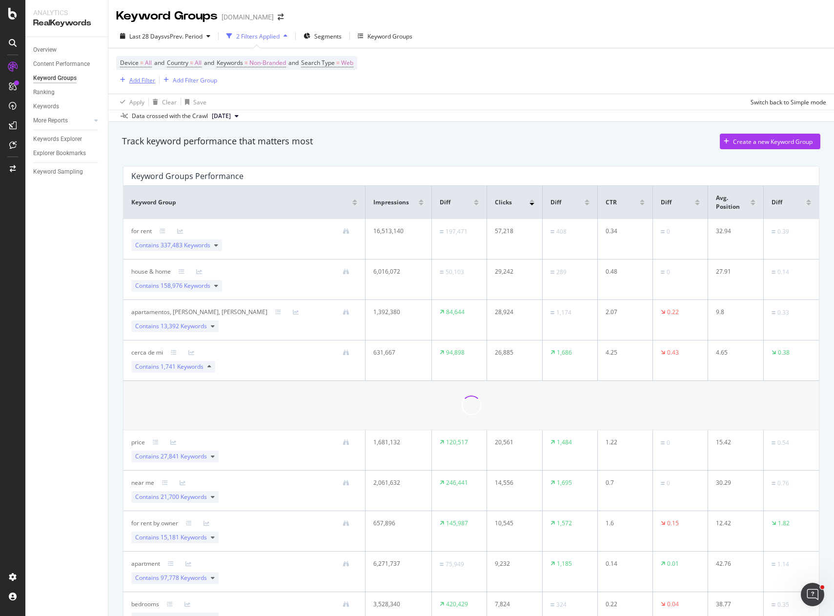
click at [140, 80] on div "Add Filter" at bounding box center [142, 80] width 26 height 8
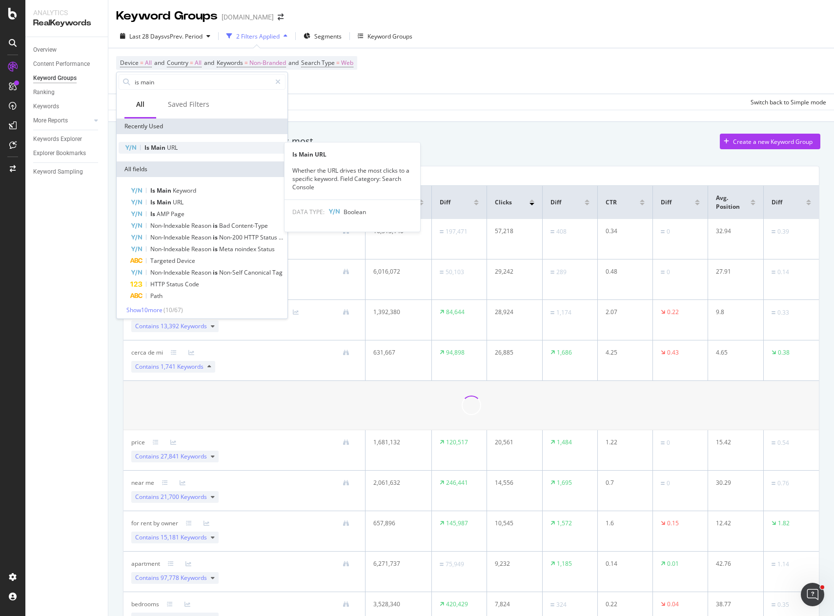
type input "is main"
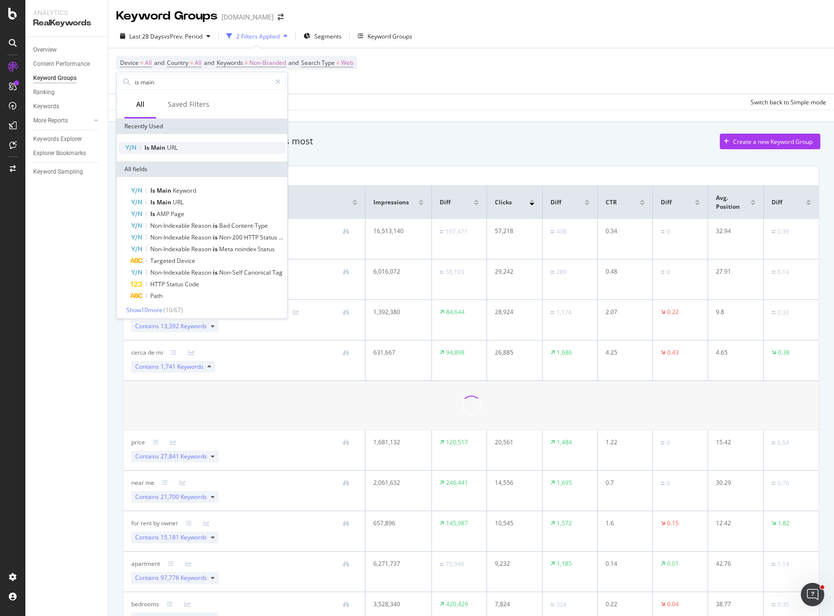
click at [195, 147] on div "Is Main URL" at bounding box center [202, 148] width 167 height 12
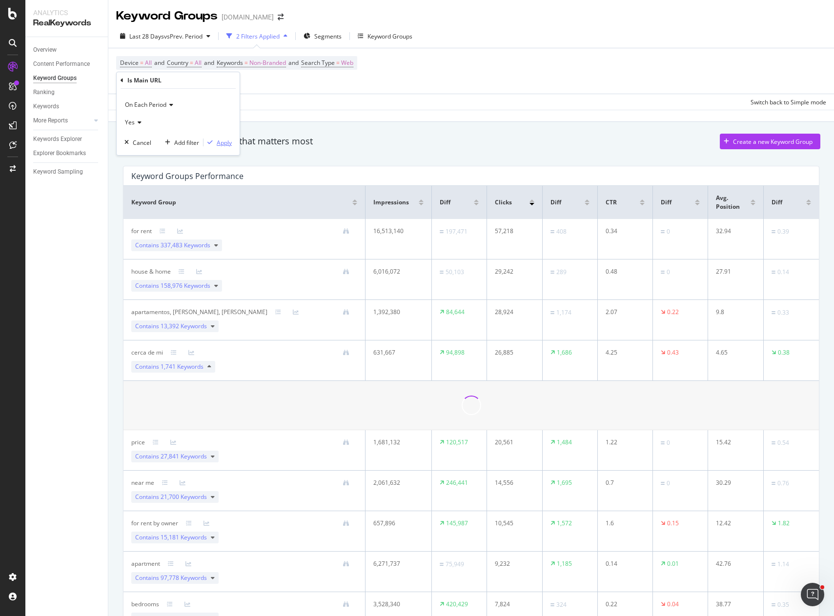
click at [226, 141] on div "Apply" at bounding box center [224, 143] width 15 height 8
